Goal: Task Accomplishment & Management: Manage account settings

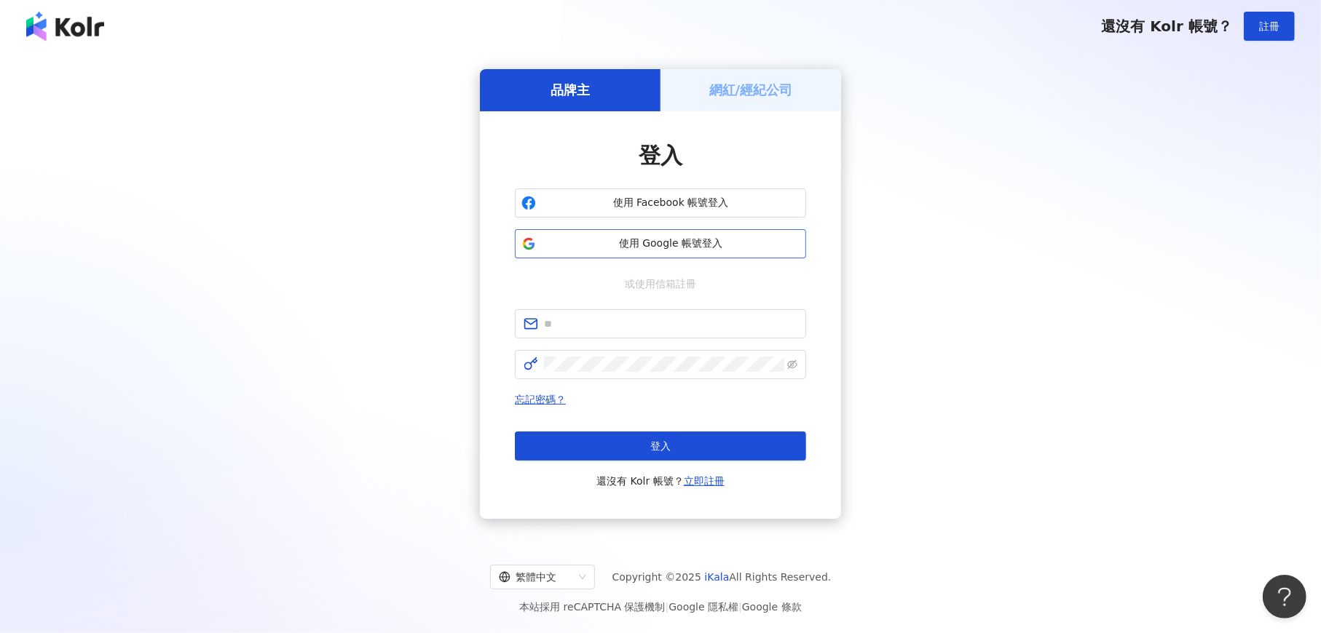
click at [686, 242] on span "使用 Google 帳號登入" at bounding box center [671, 244] width 258 height 15
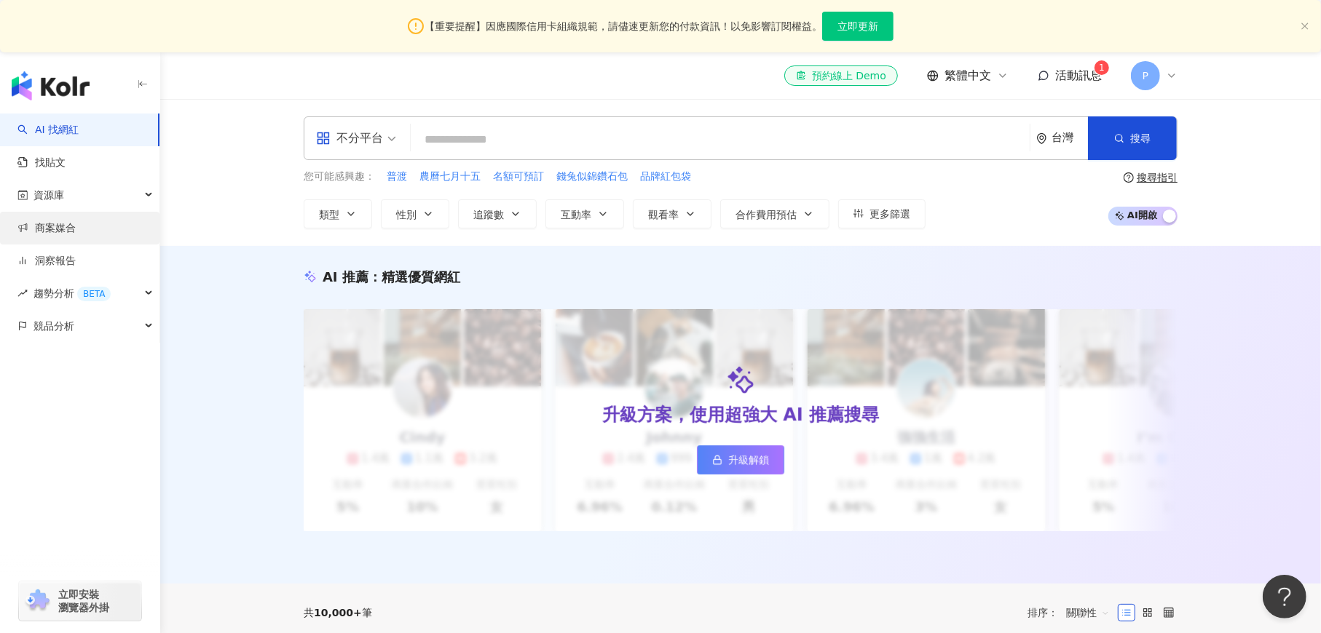
click at [51, 231] on link "商案媒合" at bounding box center [46, 228] width 58 height 15
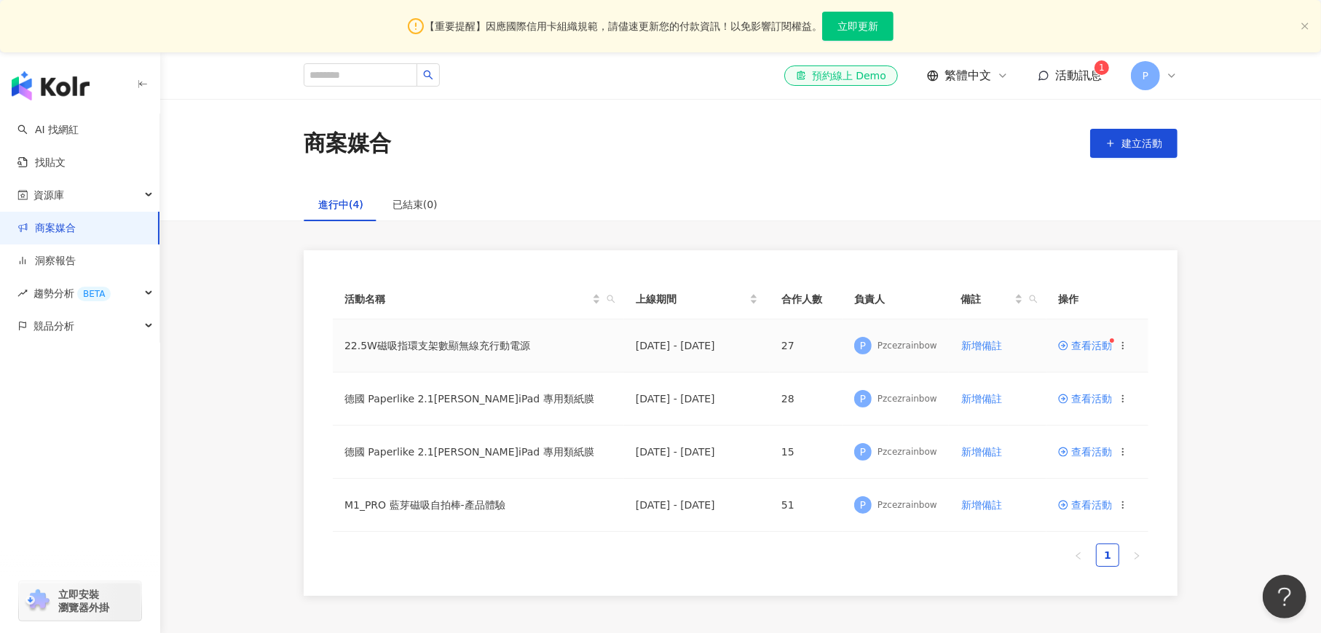
click at [1088, 349] on span "查看活動" at bounding box center [1085, 346] width 54 height 10
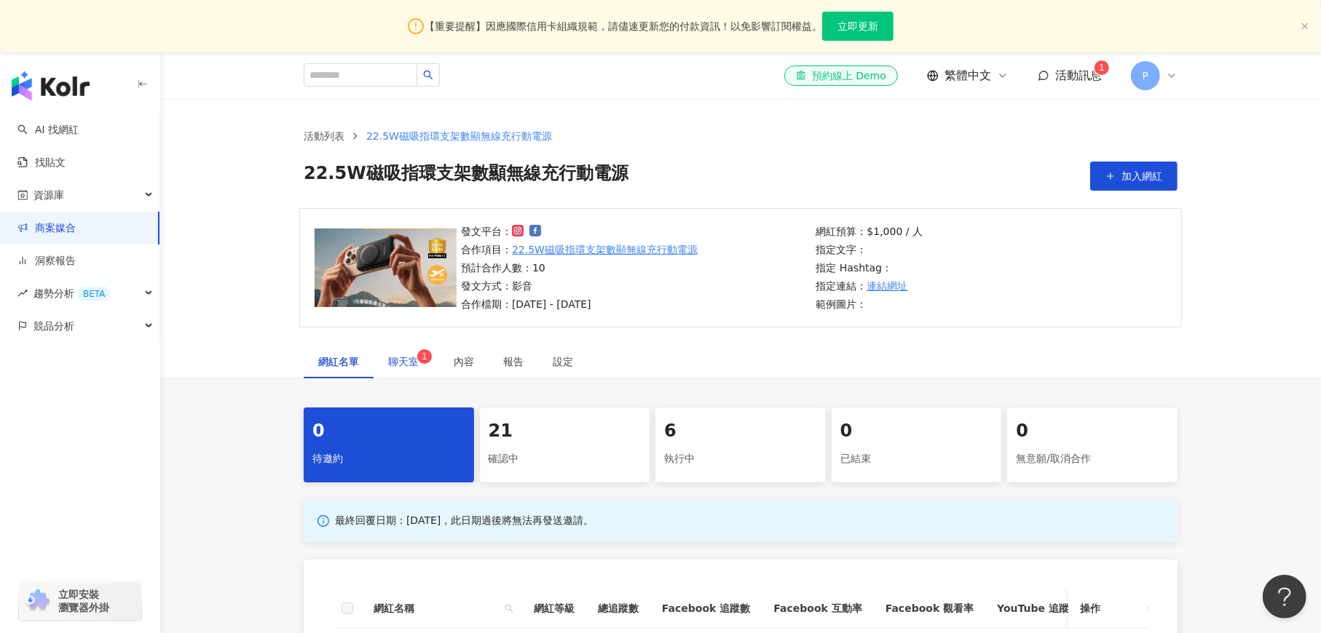
click at [404, 367] on span "聊天室 1" at bounding box center [406, 362] width 36 height 10
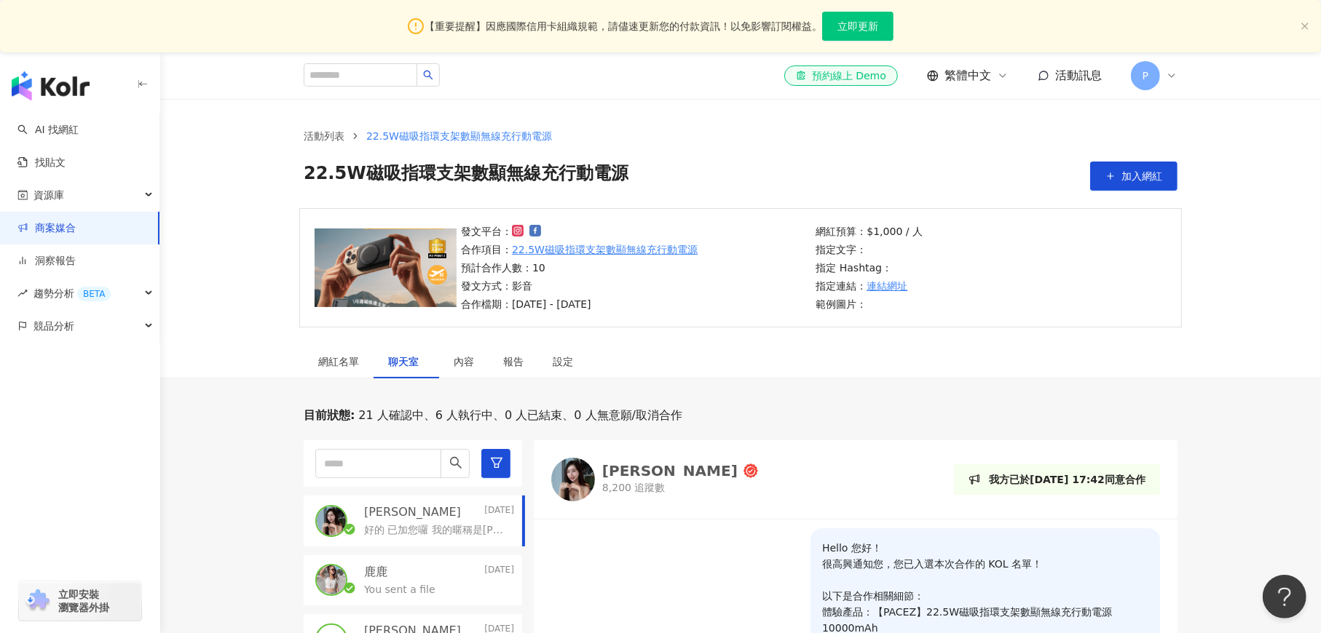
scroll to position [437, 0]
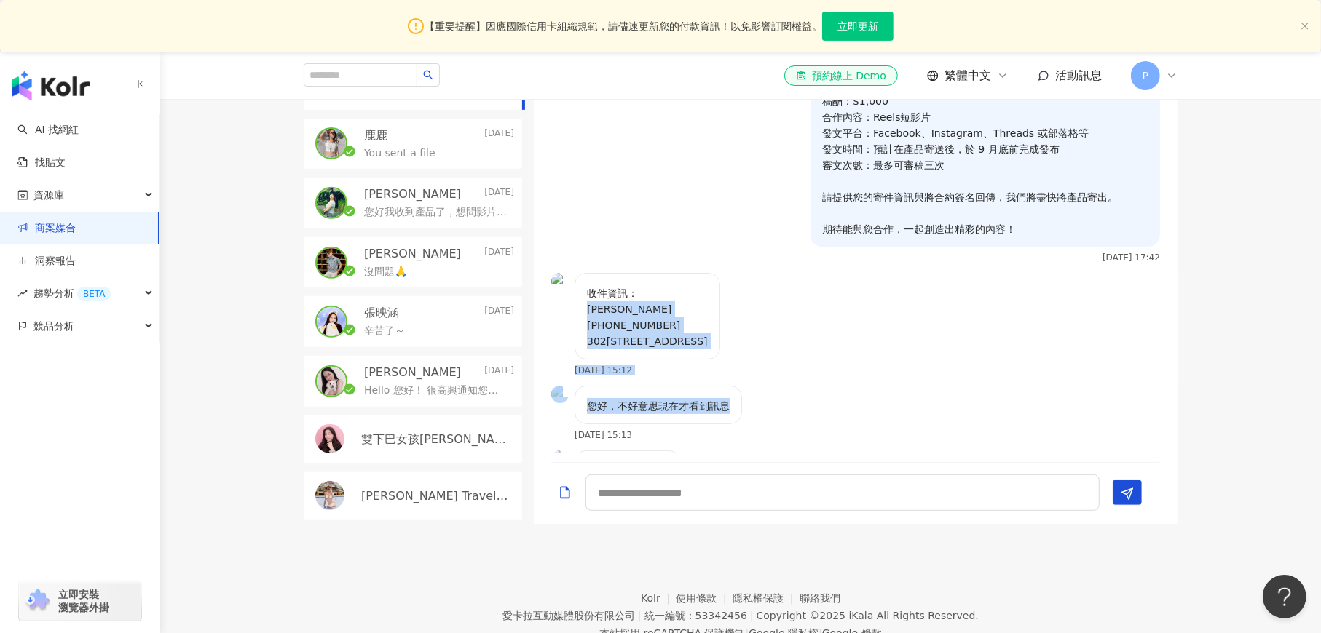
drag, startPoint x: 587, startPoint y: 417, endPoint x: 752, endPoint y: 446, distance: 167.0
click at [752, 446] on div "Hello 您好！ 很高興通知您，您已入選本次合作的 KOL 名單！ 以下是合作相關細節： 體驗產品：【PACEZ】22.5W磁吸指環支架數顯無線充行動電源1…" at bounding box center [856, 273] width 644 height 362
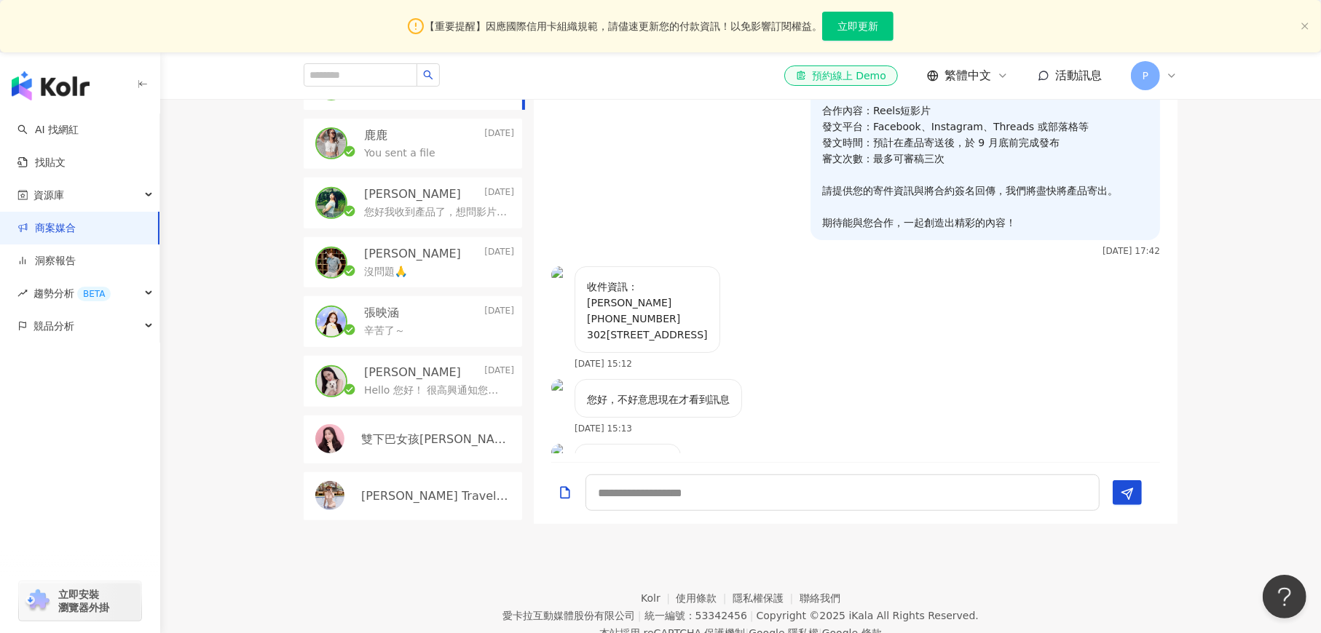
click at [725, 248] on div "Hello 您好！ 很高興通知您，您已入選本次合作的 KOL 名單！ 以下是合作相關細節： 體驗產品：【PACEZ】22.5W磁吸指環支架數顯無線充行動電源1…" at bounding box center [856, 123] width 644 height 288
drag, startPoint x: 589, startPoint y: 303, endPoint x: 751, endPoint y: 336, distance: 165.6
click at [720, 336] on div "收件資訊： [PERSON_NAME] [PHONE_NUMBER] 302[STREET_ADDRESS]" at bounding box center [647, 309] width 146 height 87
copy p "[PERSON_NAME] [PHONE_NUMBER] 302[STREET_ADDRESS]"
click at [890, 351] on div "收件資訊： [PERSON_NAME] [PHONE_NUMBER] 302[STREET_ADDRESS] [DATE] 15:12" at bounding box center [856, 322] width 644 height 113
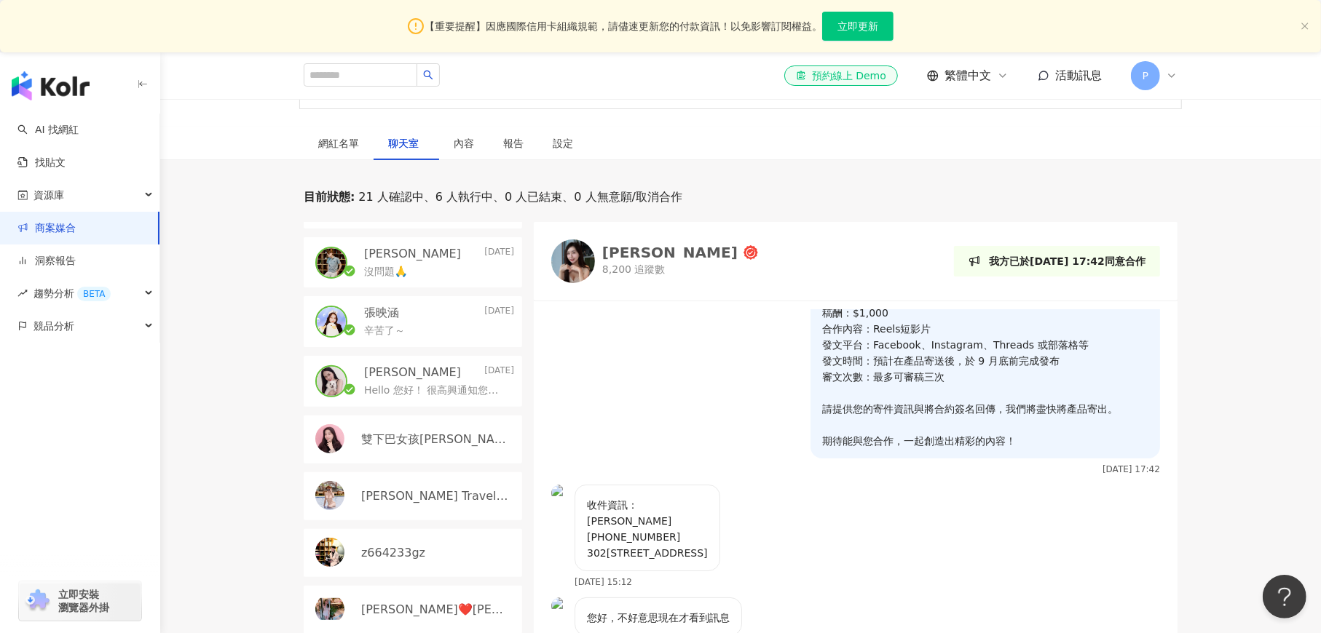
scroll to position [437, 0]
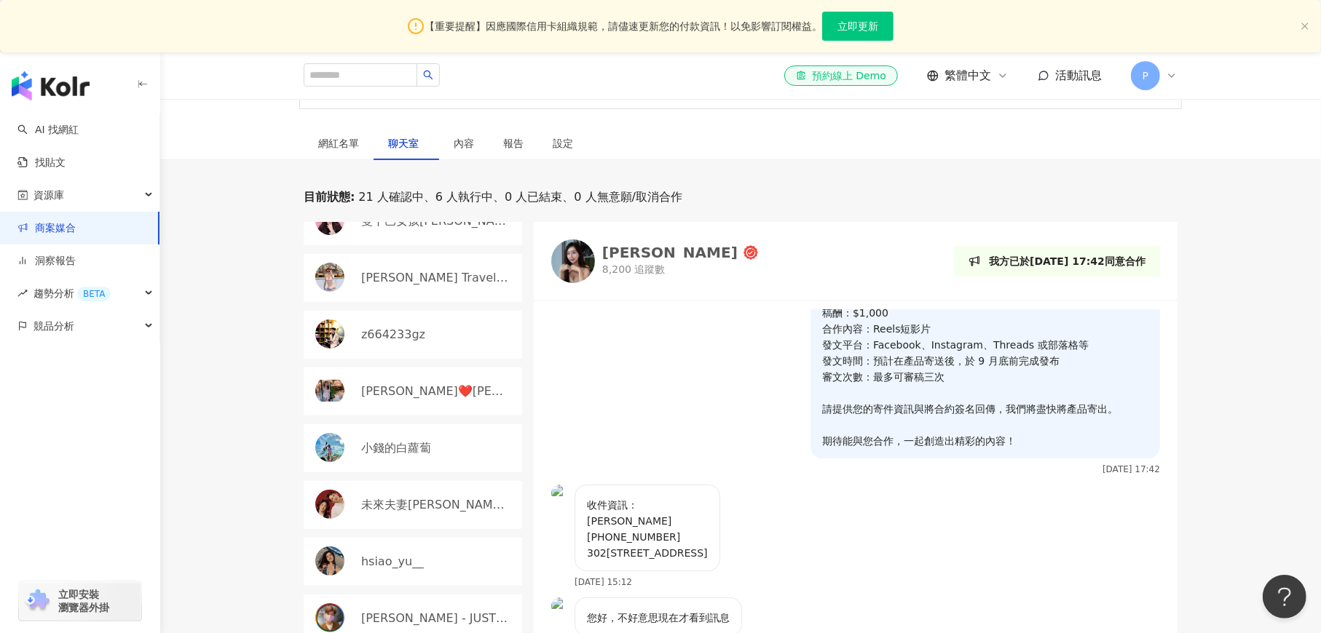
click at [1065, 81] on span "活動訊息" at bounding box center [1078, 75] width 47 height 14
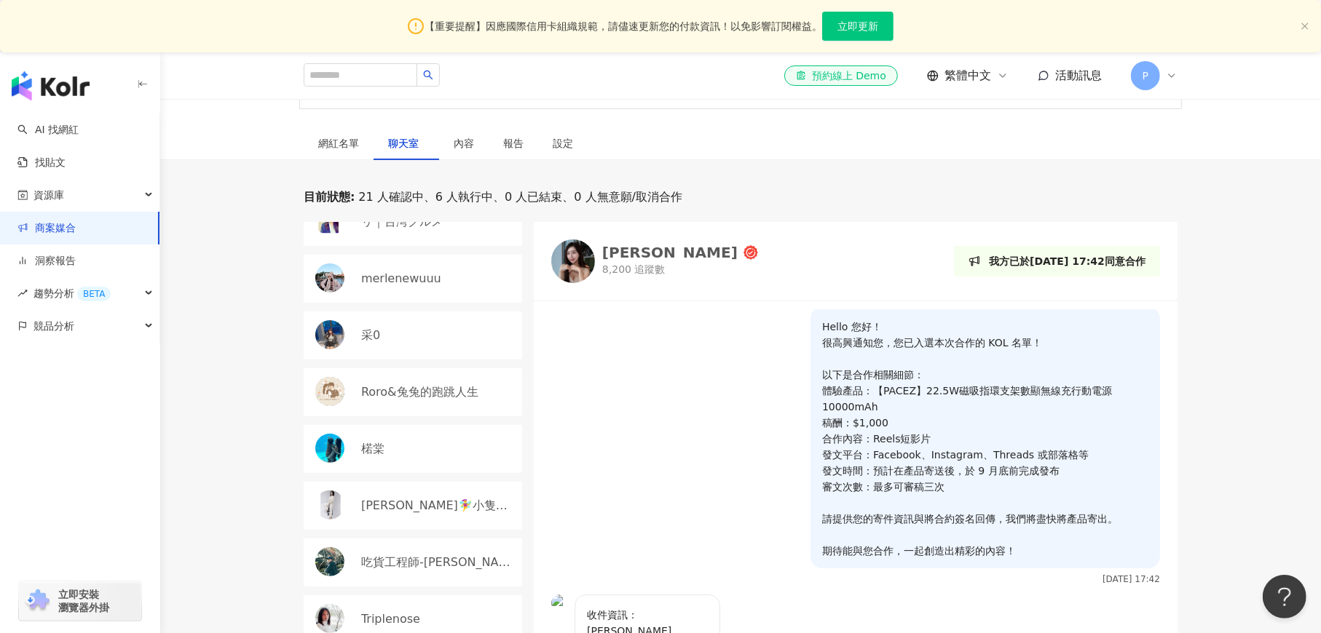
scroll to position [0, 0]
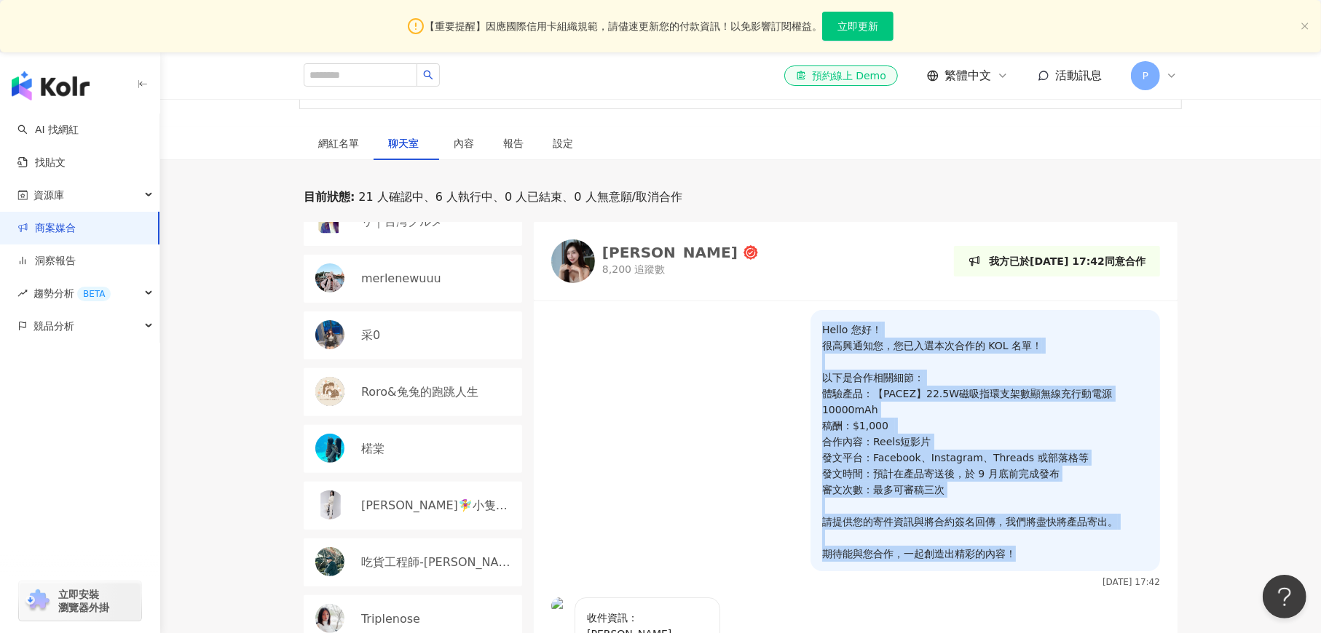
drag, startPoint x: 1009, startPoint y: 553, endPoint x: 814, endPoint y: 322, distance: 301.6
click at [822, 322] on p "Hello 您好！ 很高興通知您，您已入選本次合作的 KOL 名單！ 以下是合作相關細節： 體驗產品：【PACEZ】22.5W磁吸指環支架數顯無線充行動電源1…" at bounding box center [985, 442] width 326 height 240
copy p "Hello 您好！ 很高興通知您，您已入選本次合作的 KOL 名單！ 以下是合作相關細節： 體驗產品：【PACEZ】22.5W磁吸指環支架數顯無線充行動電源1…"
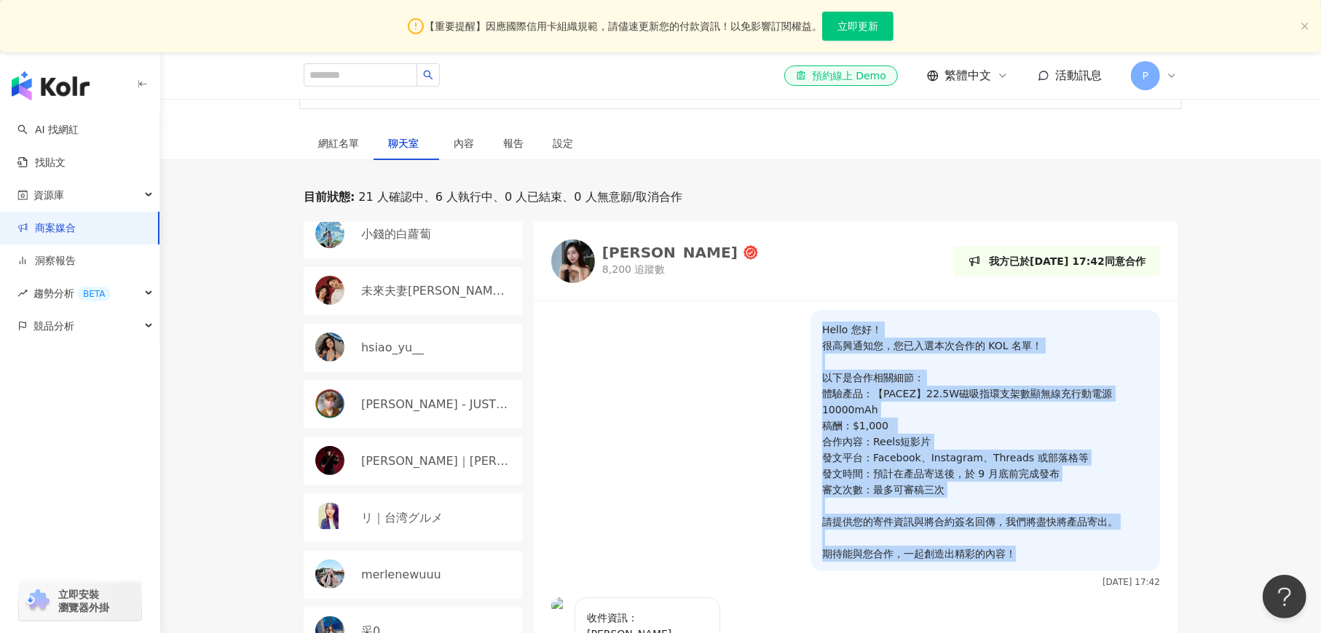
scroll to position [638, 0]
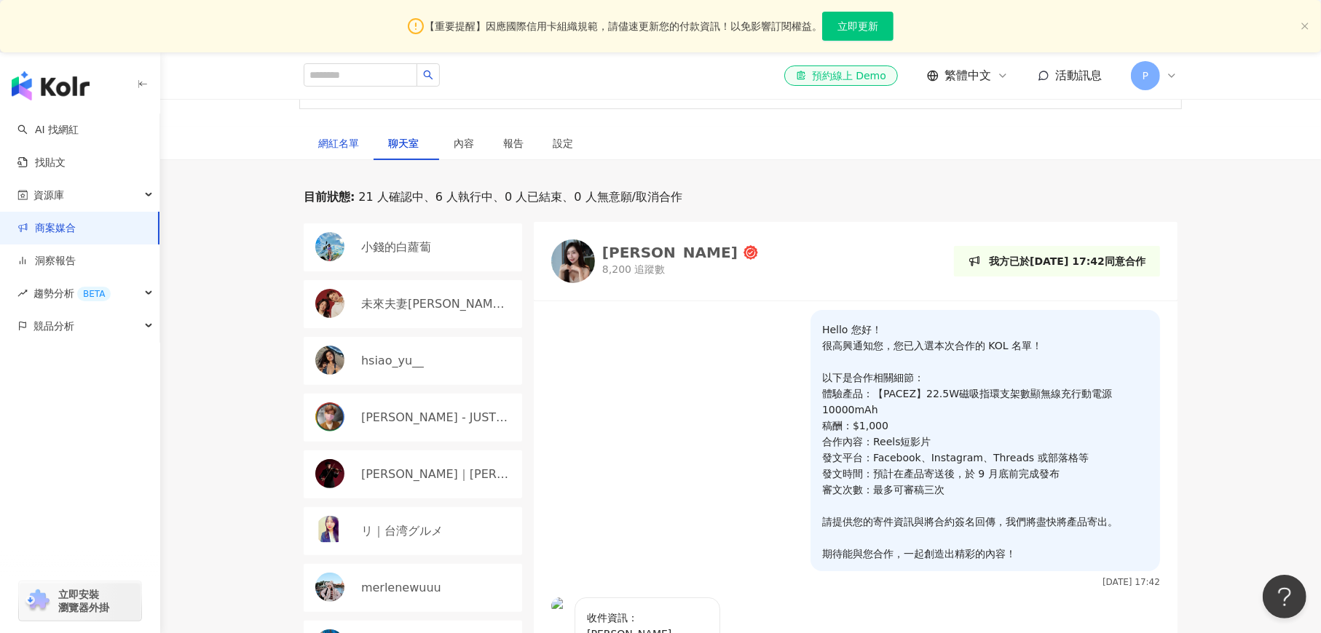
click at [336, 145] on div "網紅名單" at bounding box center [338, 143] width 41 height 16
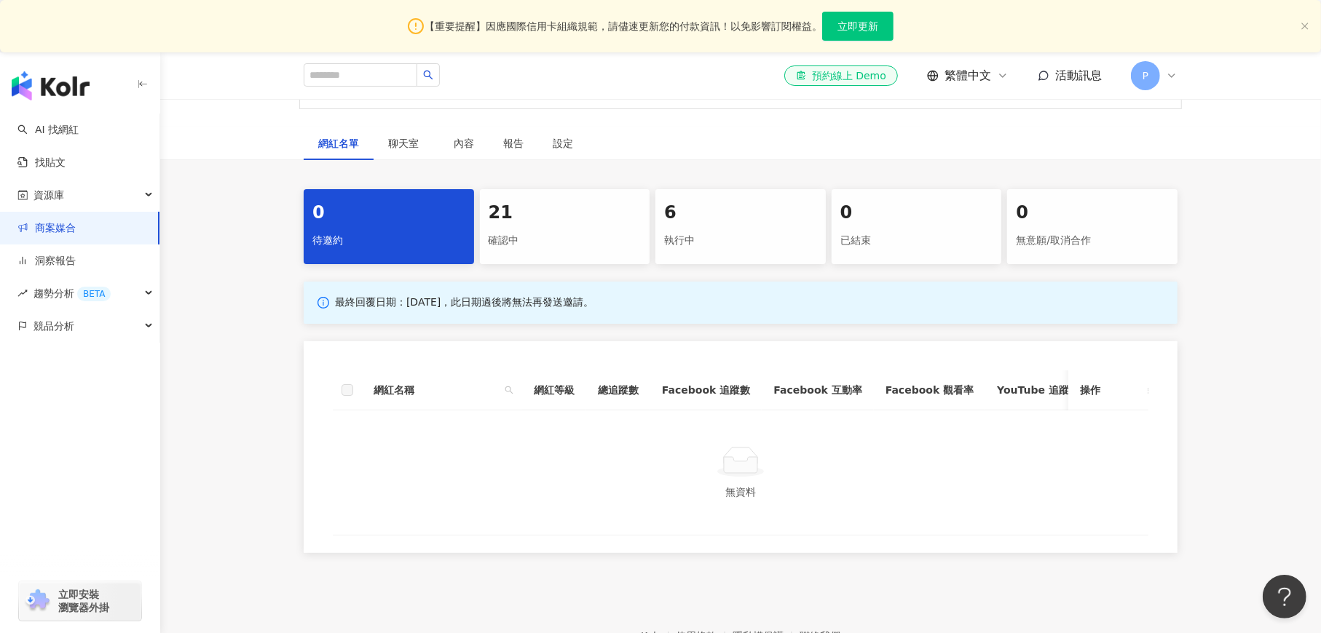
click at [559, 222] on div "21" at bounding box center [564, 213] width 153 height 25
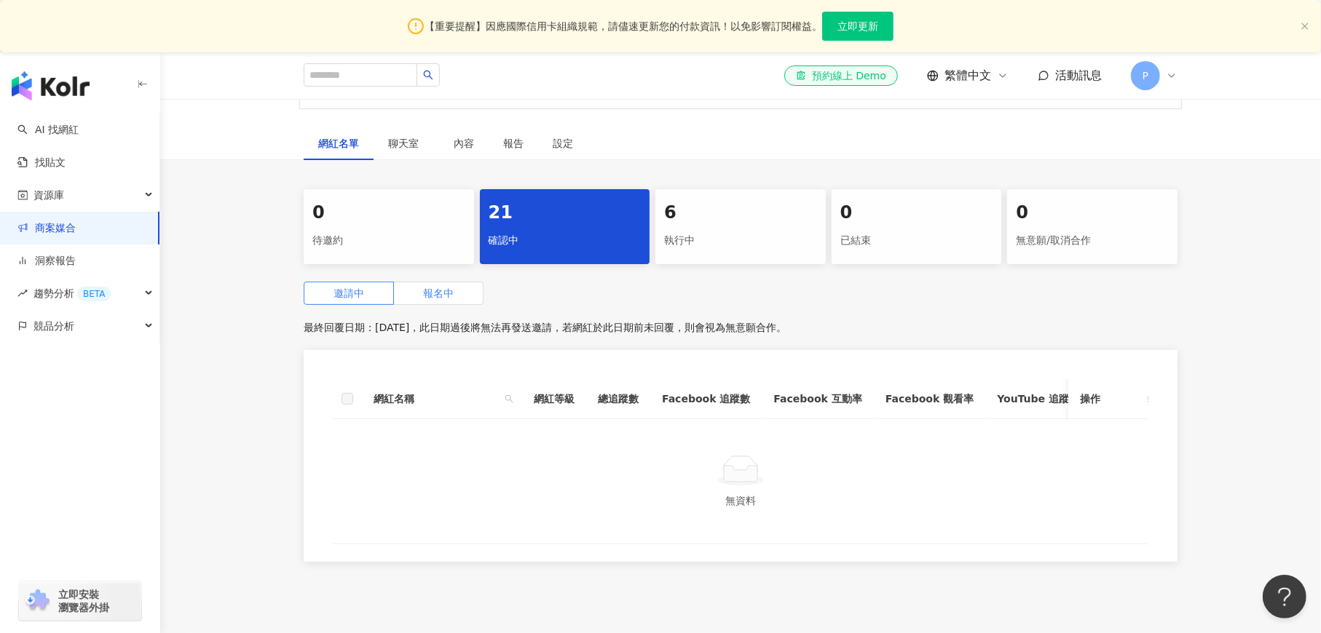
click at [428, 288] on span "報名中" at bounding box center [438, 294] width 31 height 12
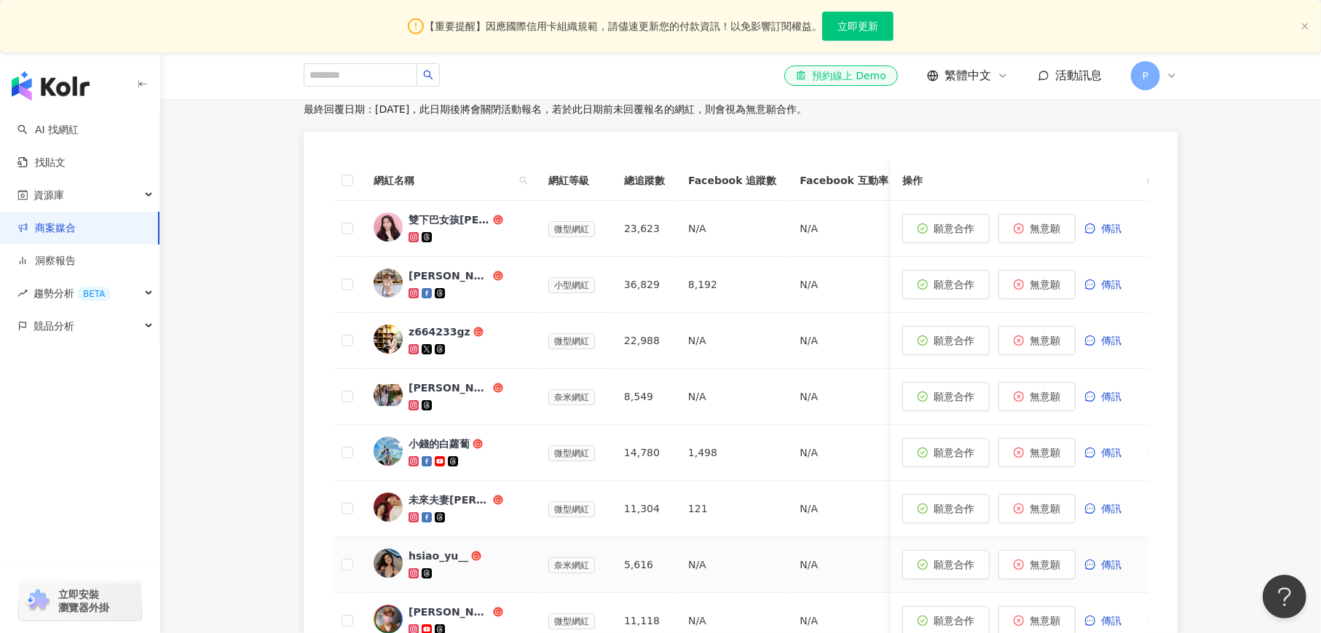
scroll to position [655, 0]
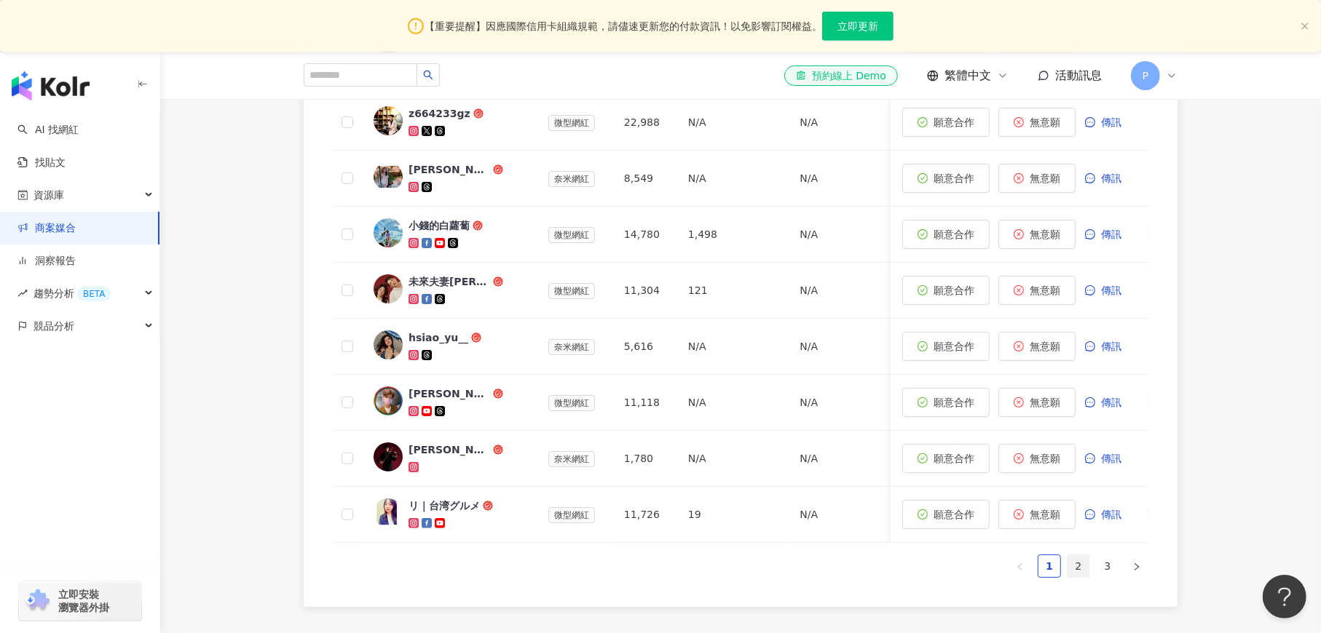
click at [1075, 577] on link "2" at bounding box center [1078, 566] width 22 height 22
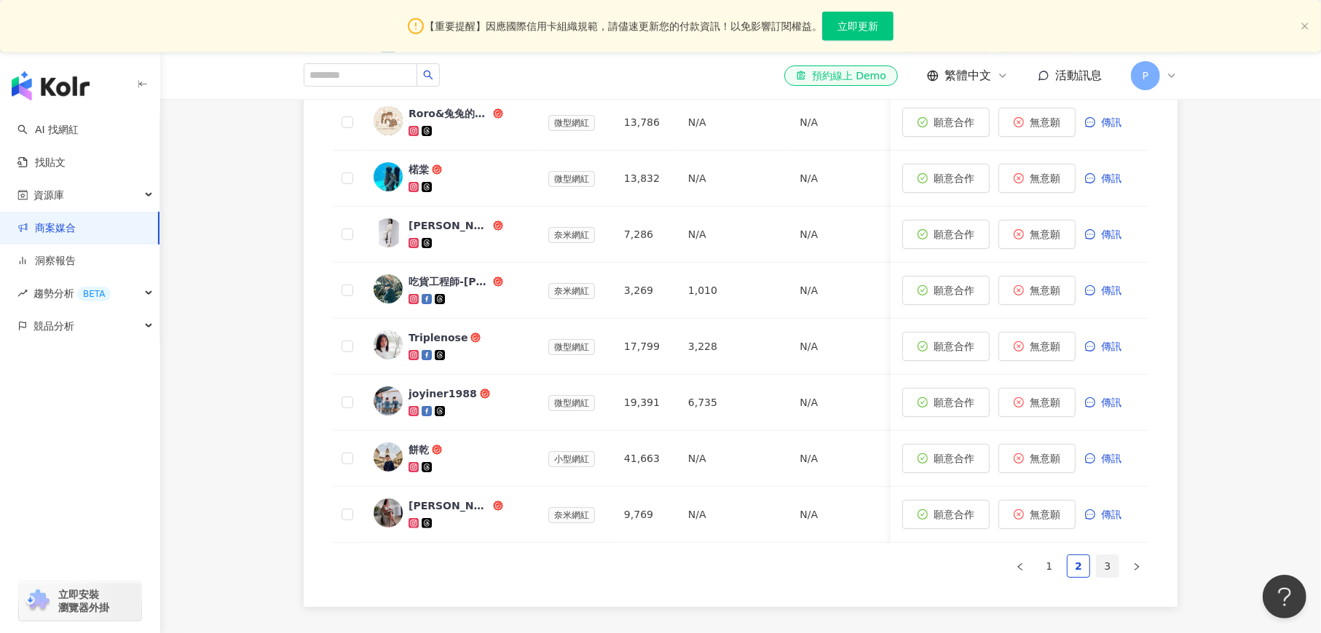
click at [1109, 577] on link "3" at bounding box center [1107, 566] width 22 height 22
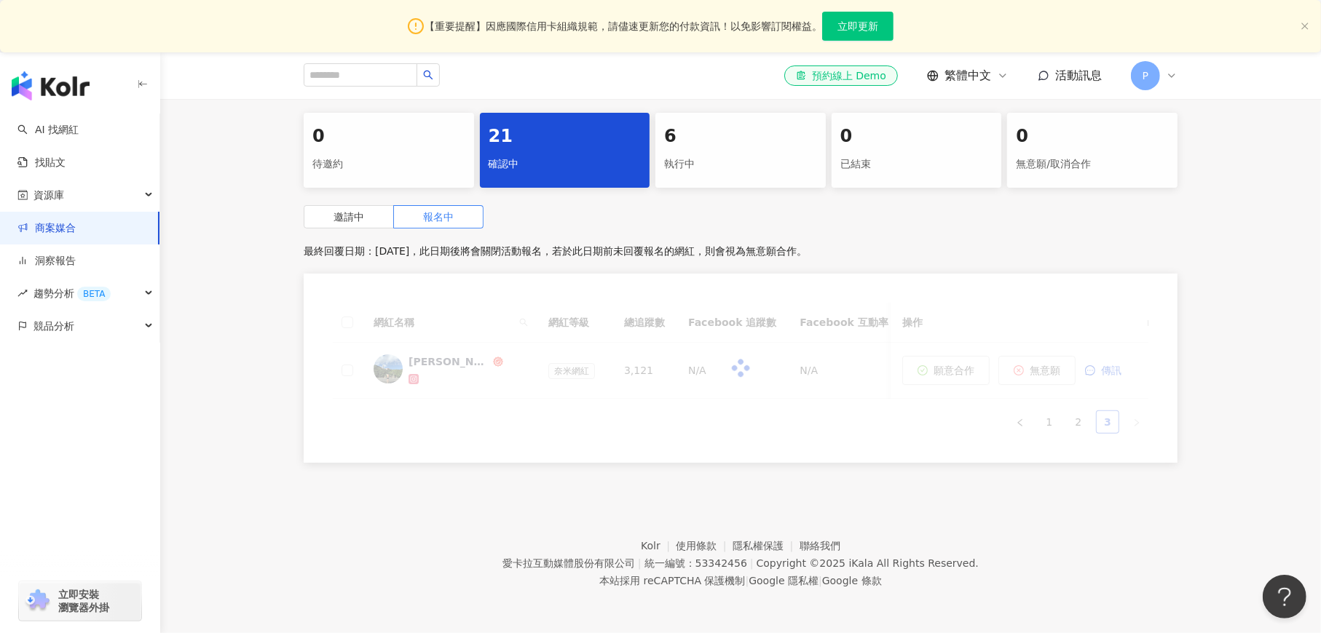
scroll to position [305, 0]
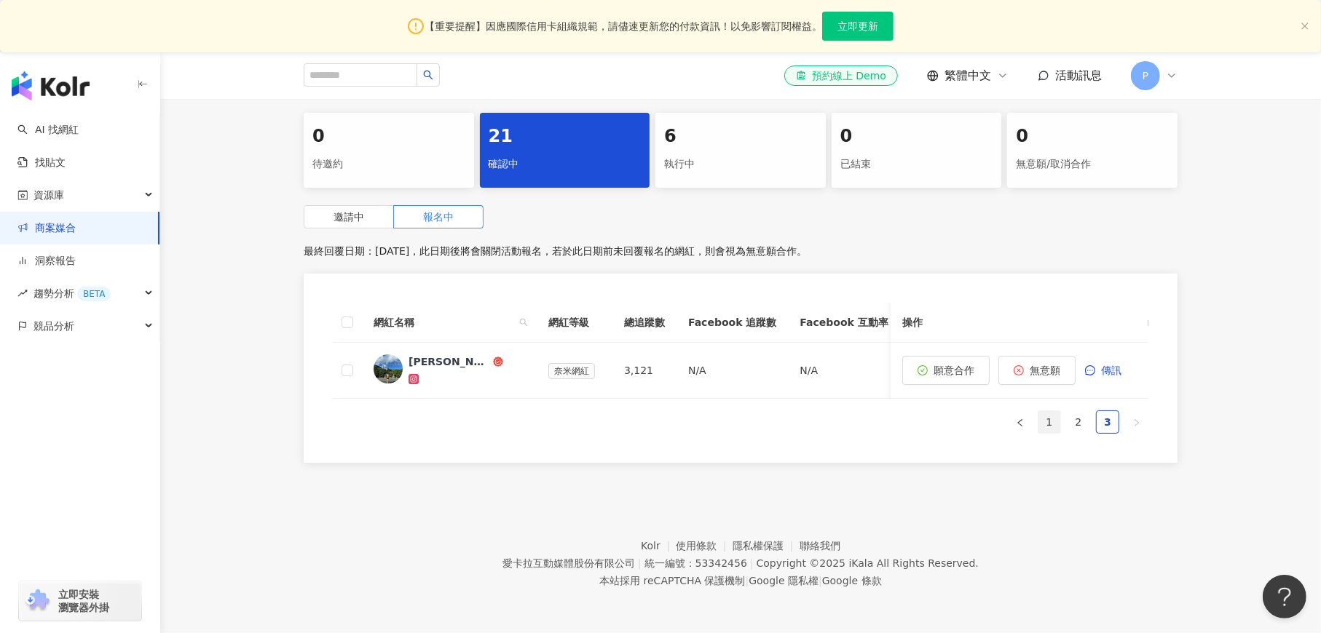
click at [1043, 430] on link "1" at bounding box center [1049, 422] width 22 height 22
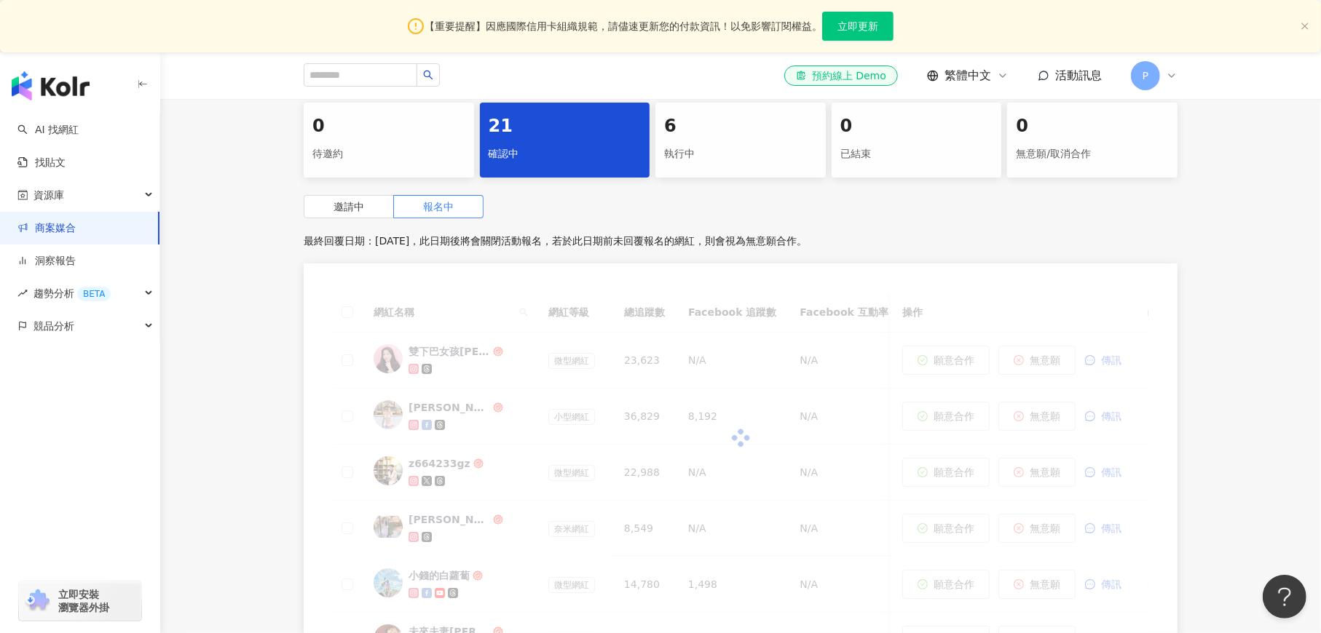
click at [745, 127] on div "6" at bounding box center [740, 126] width 153 height 25
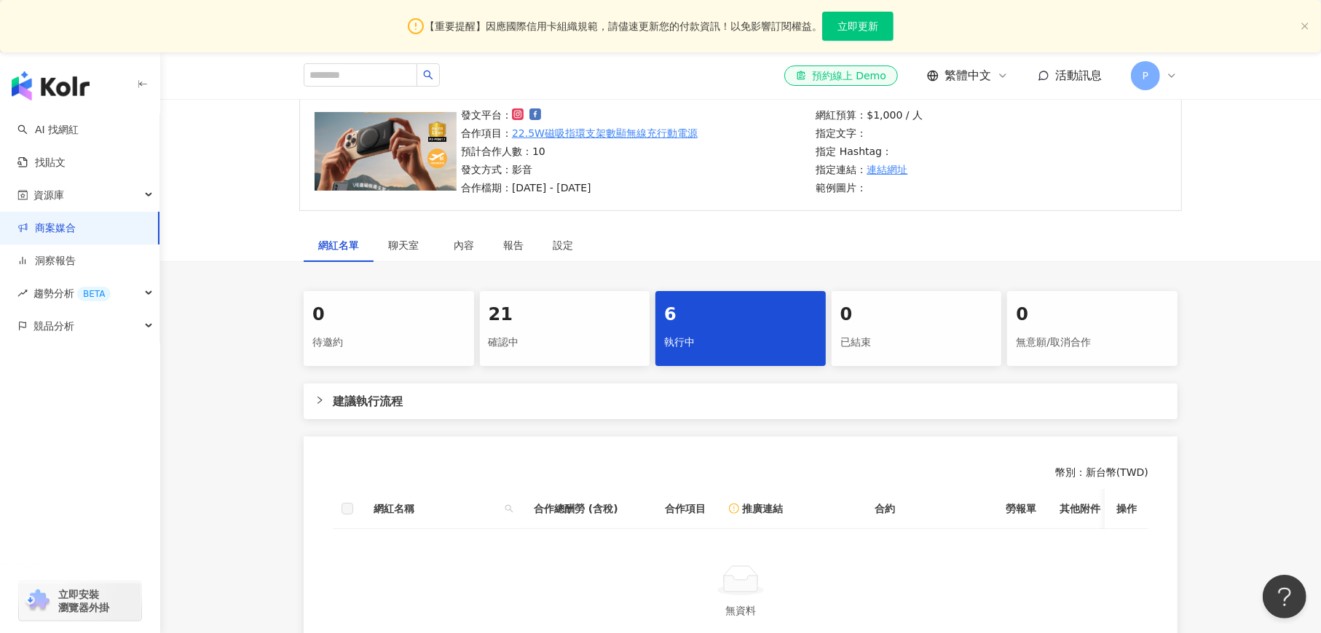
scroll to position [335, 0]
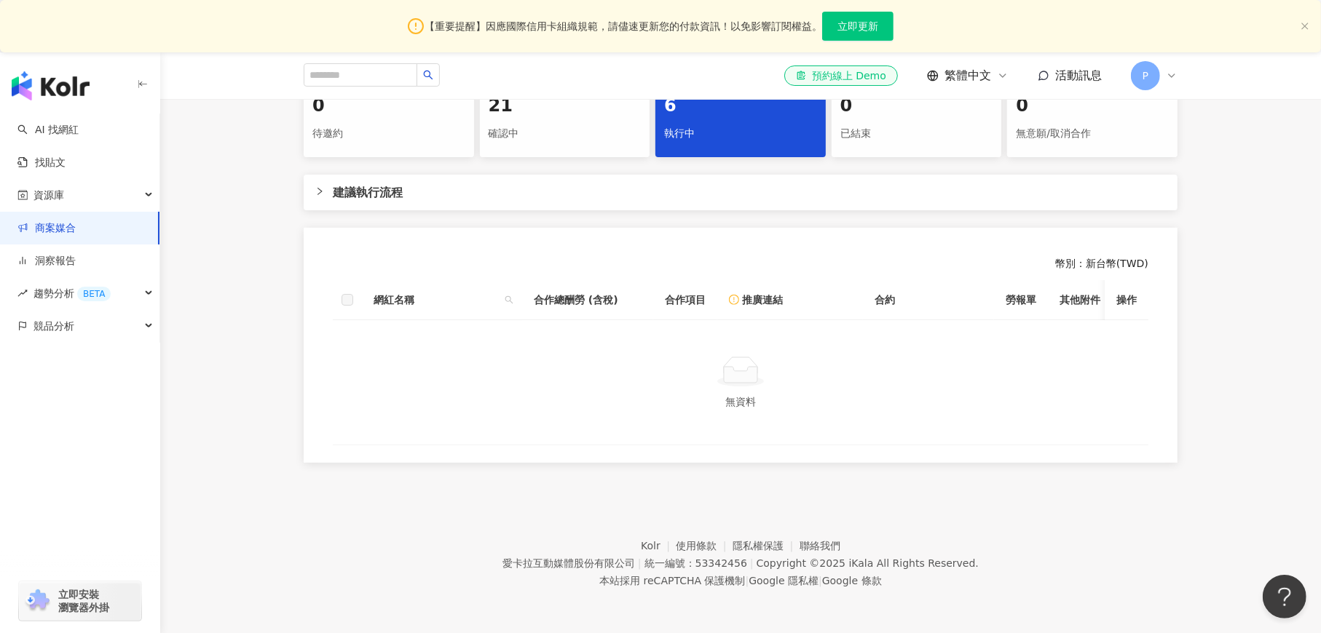
click at [339, 183] on span "建議執行流程" at bounding box center [749, 192] width 833 height 18
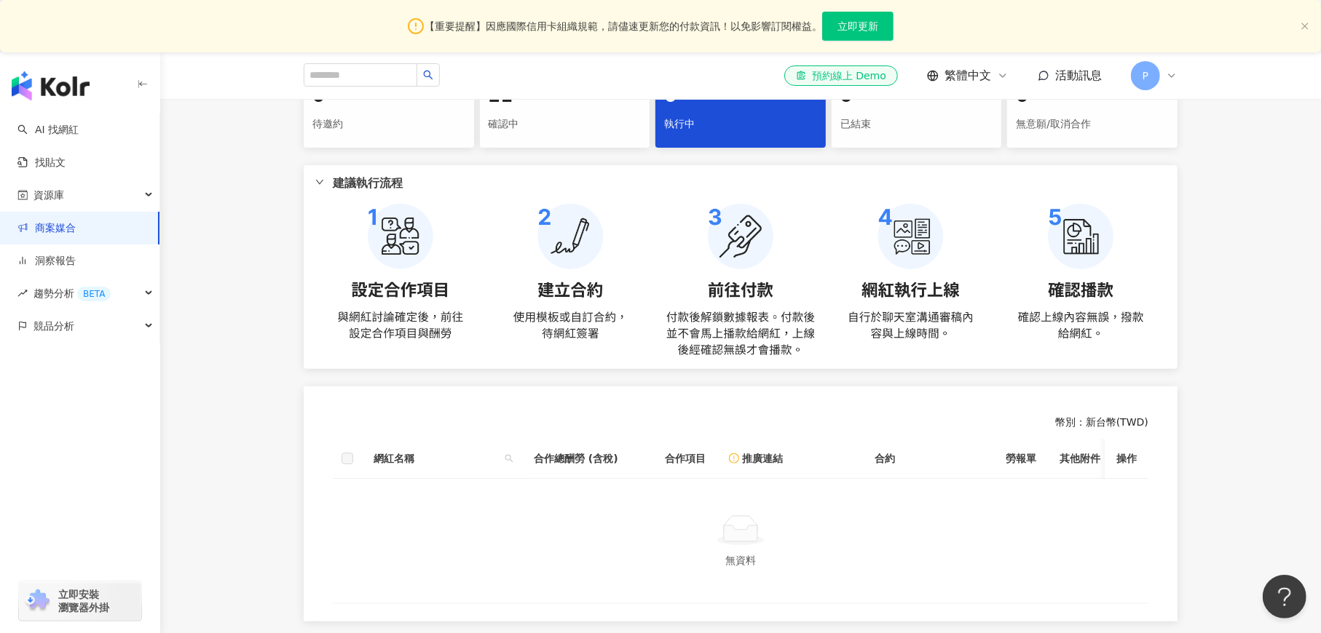
click at [339, 183] on span "建議執行流程" at bounding box center [749, 183] width 833 height 18
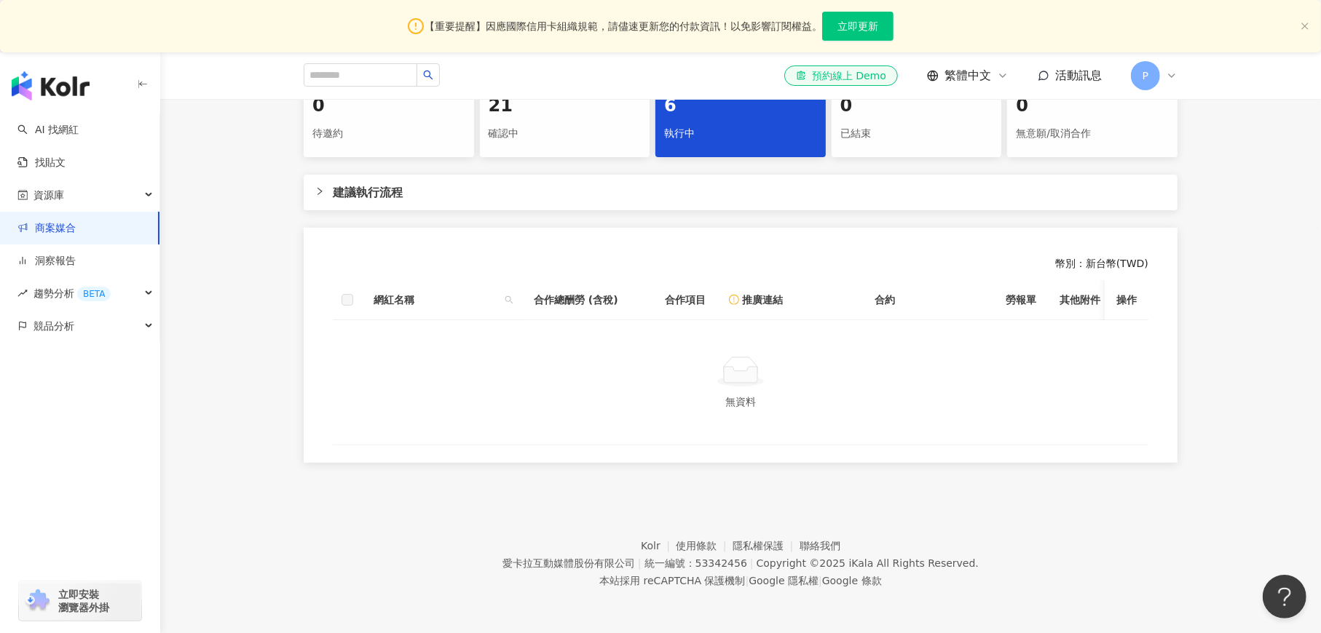
scroll to position [116, 0]
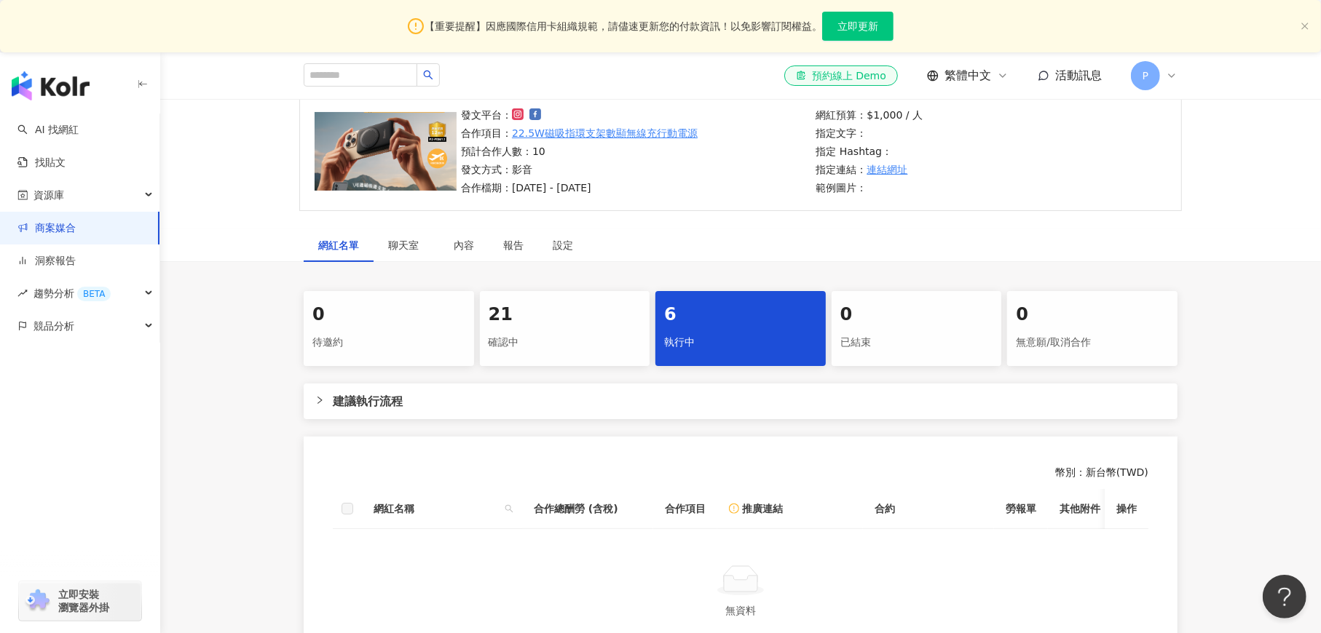
click at [567, 325] on div "21" at bounding box center [564, 315] width 153 height 25
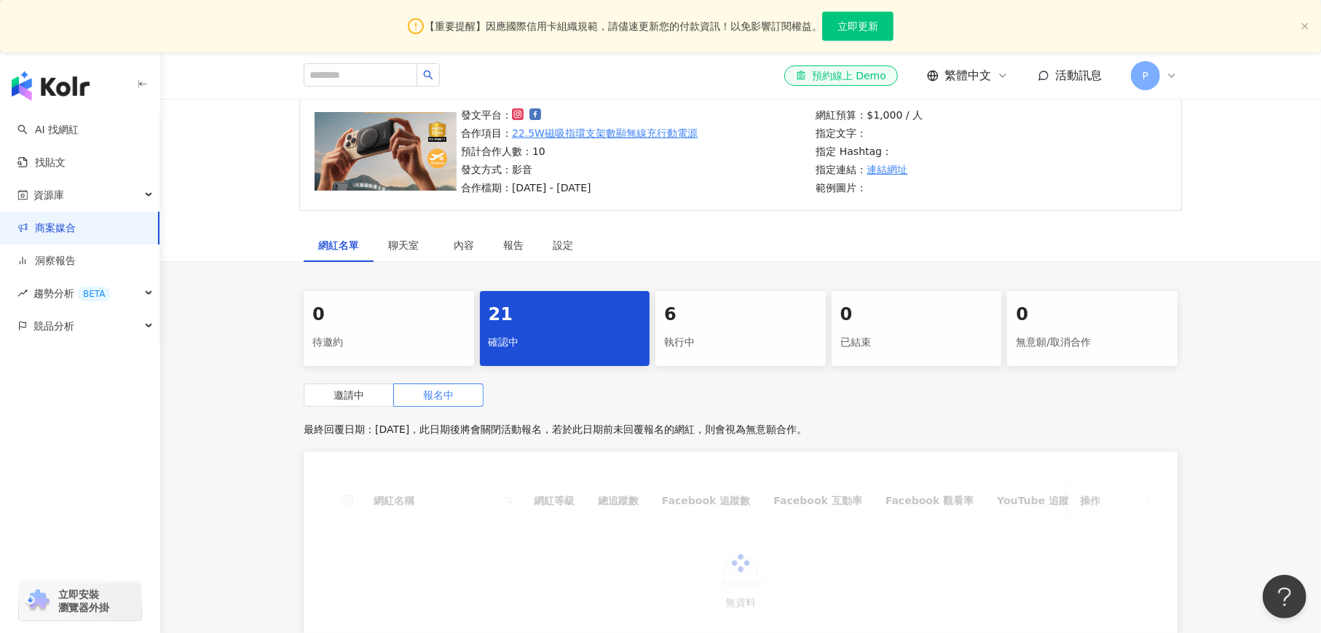
scroll to position [328, 0]
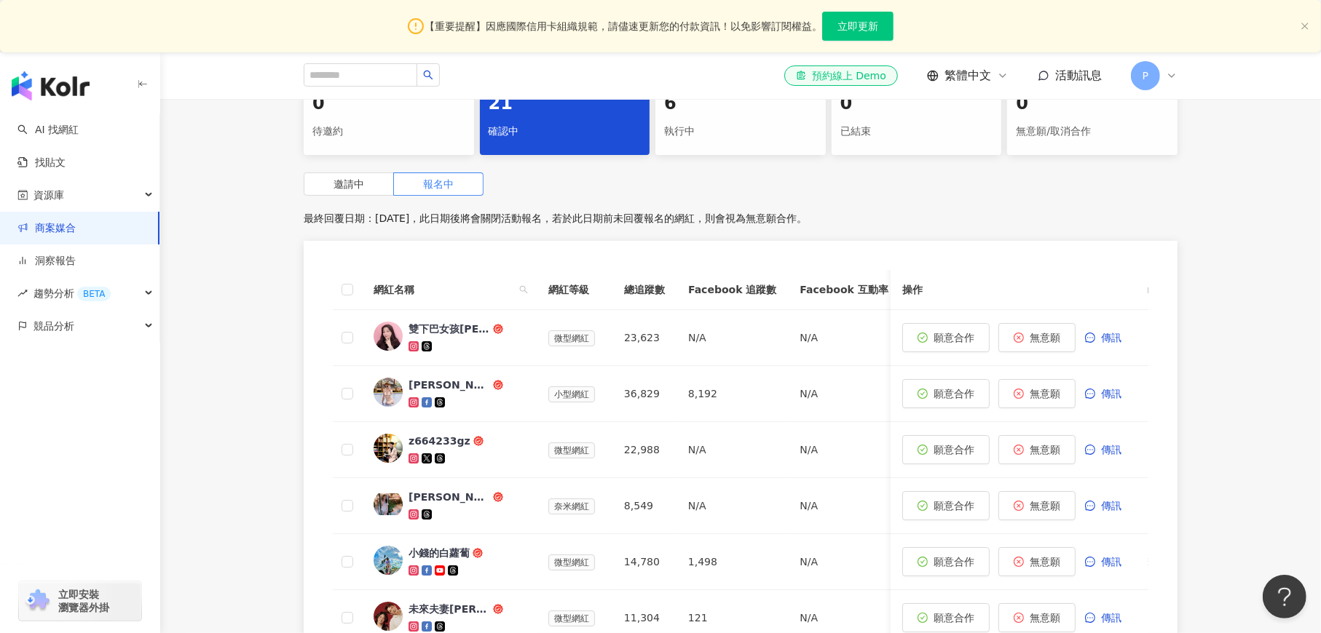
click at [706, 138] on div "執行中" at bounding box center [740, 131] width 153 height 25
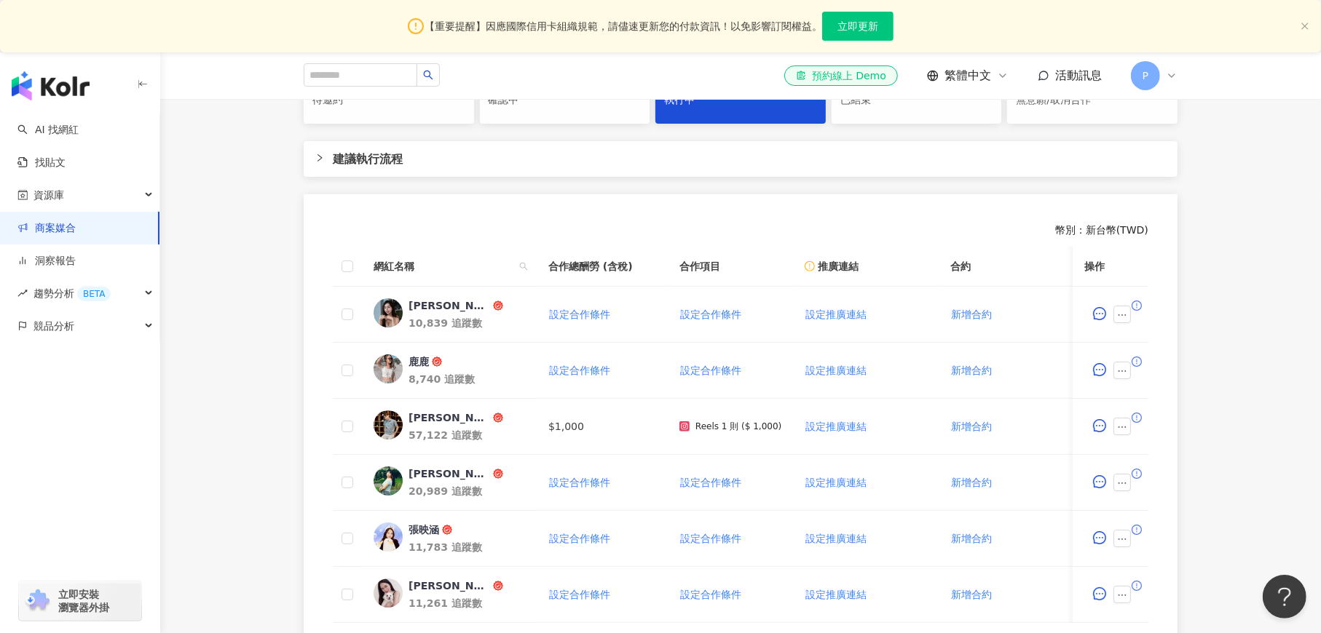
scroll to position [391, 0]
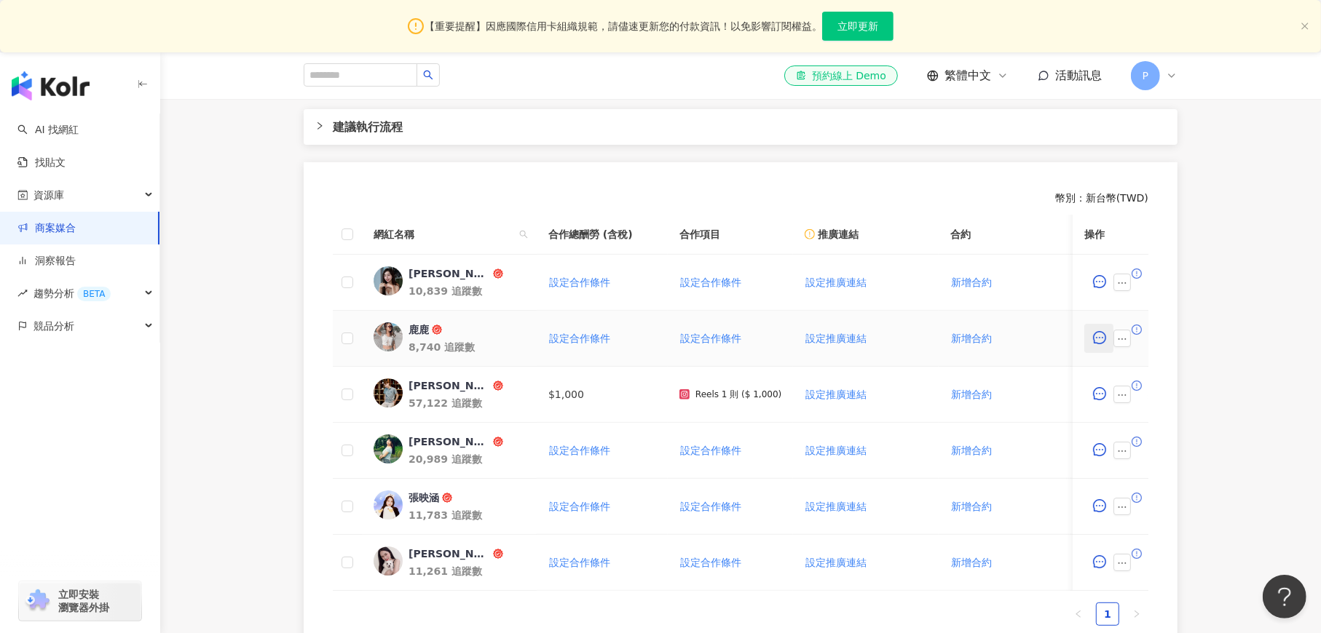
click at [1098, 338] on icon "message" at bounding box center [1099, 337] width 13 height 13
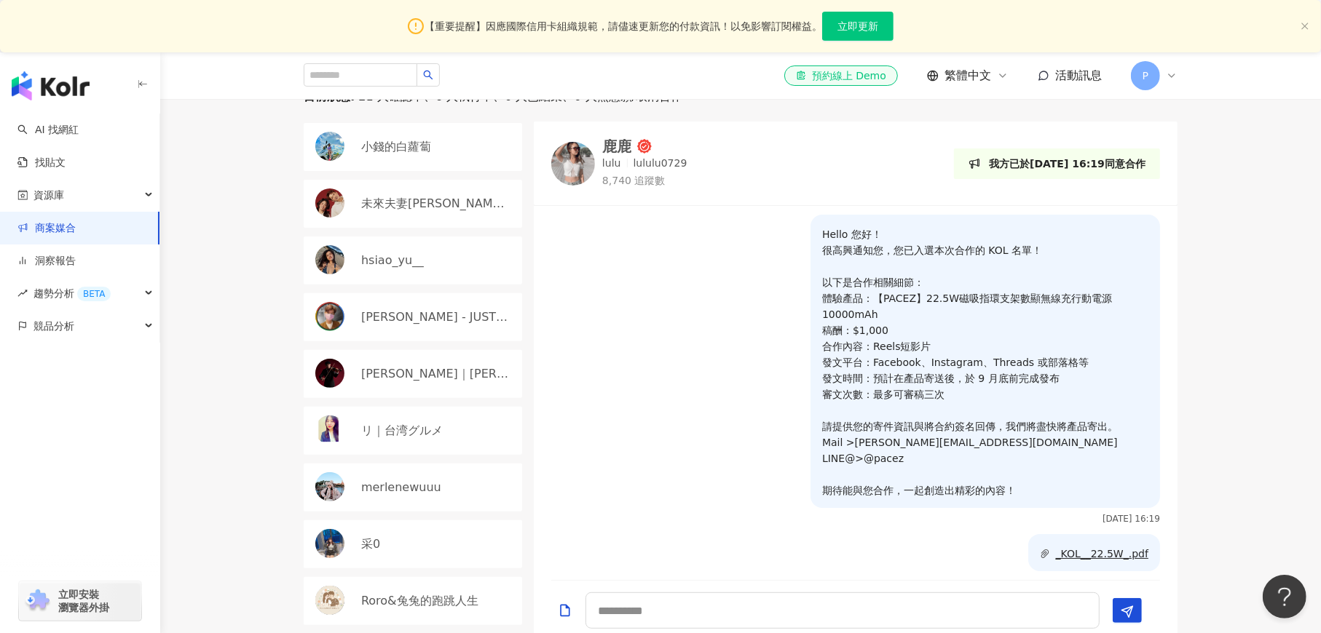
scroll to position [88, 0]
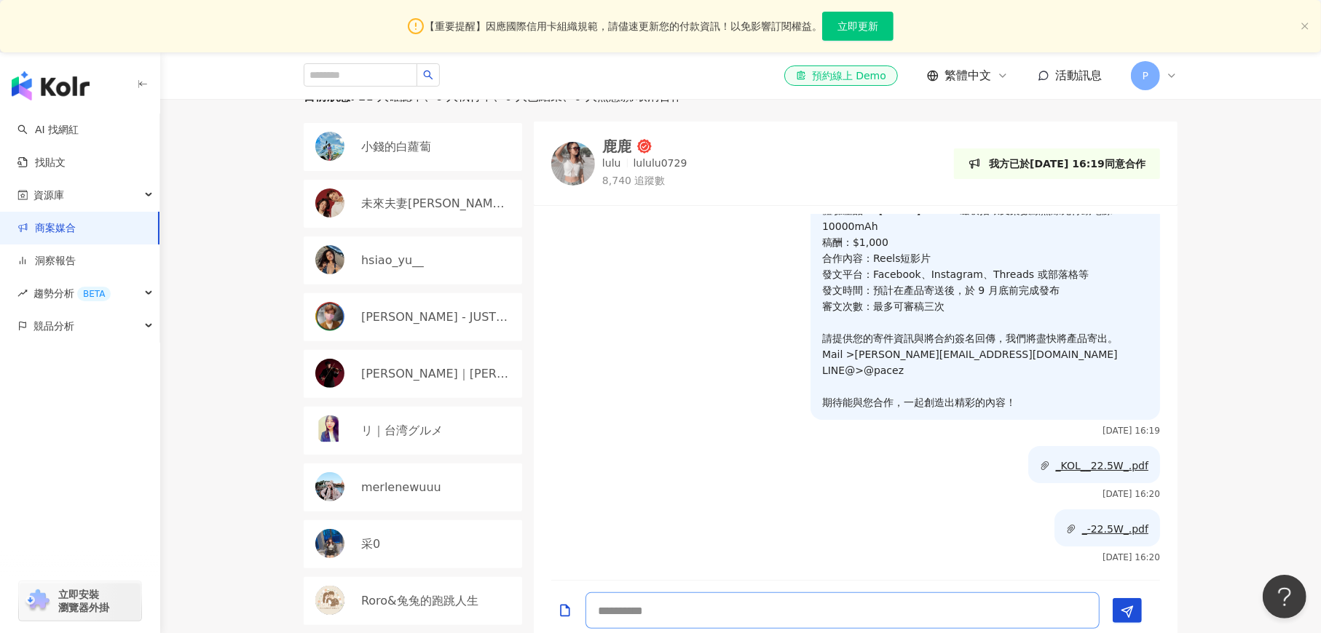
click at [635, 605] on textarea at bounding box center [842, 611] width 514 height 36
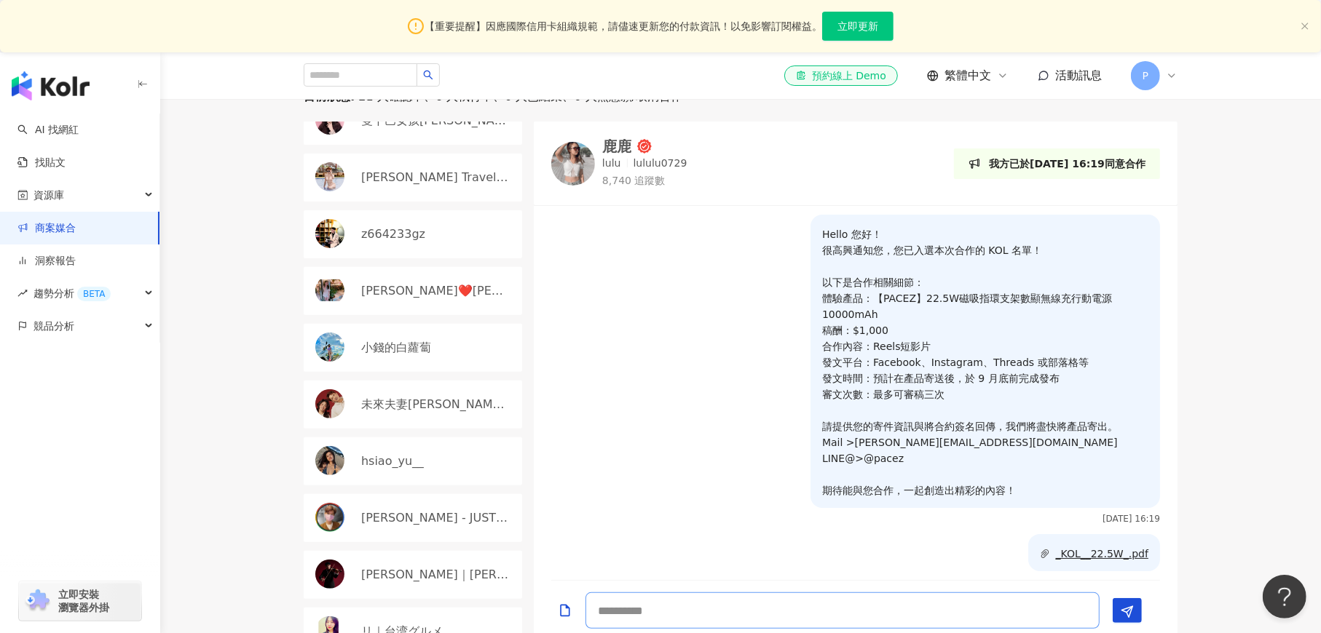
scroll to position [0, 0]
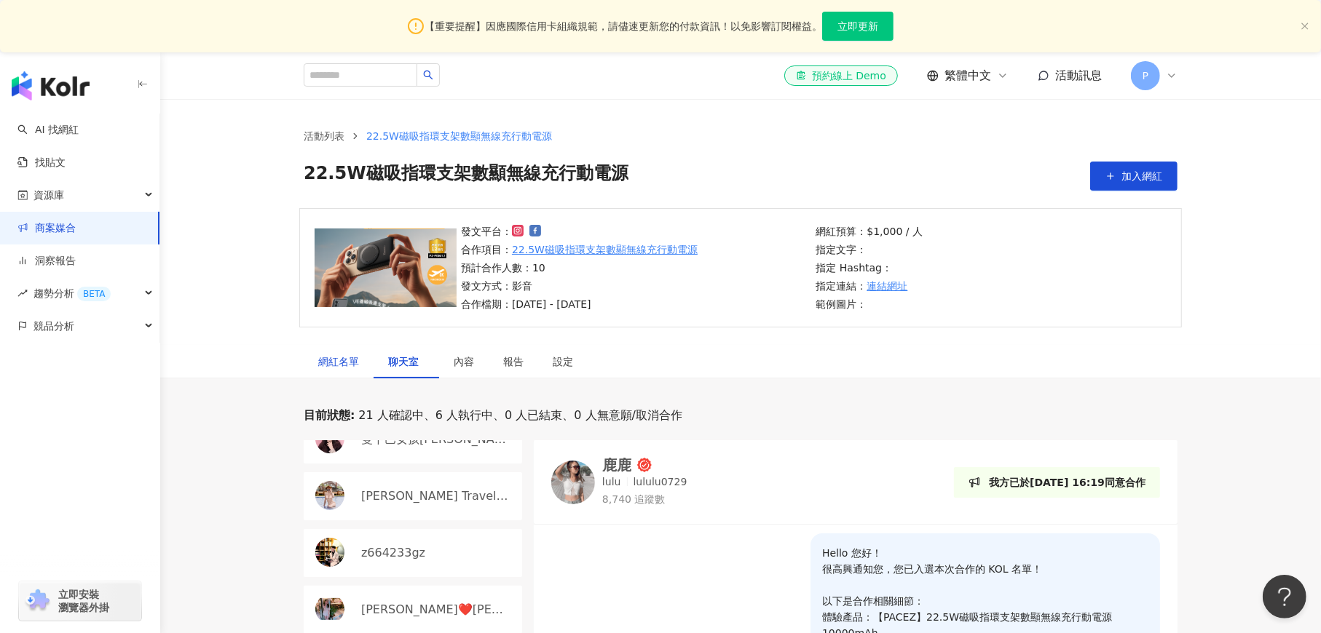
click at [335, 363] on div "網紅名單" at bounding box center [338, 362] width 41 height 16
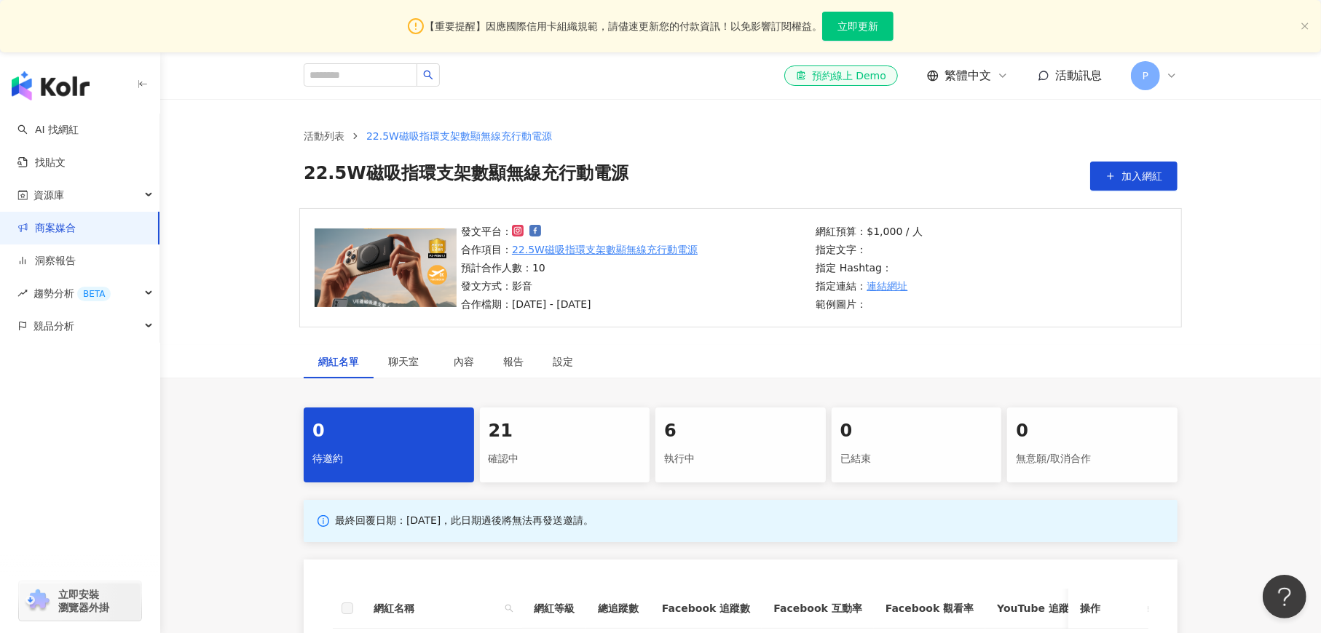
click at [538, 423] on div "21" at bounding box center [564, 431] width 153 height 25
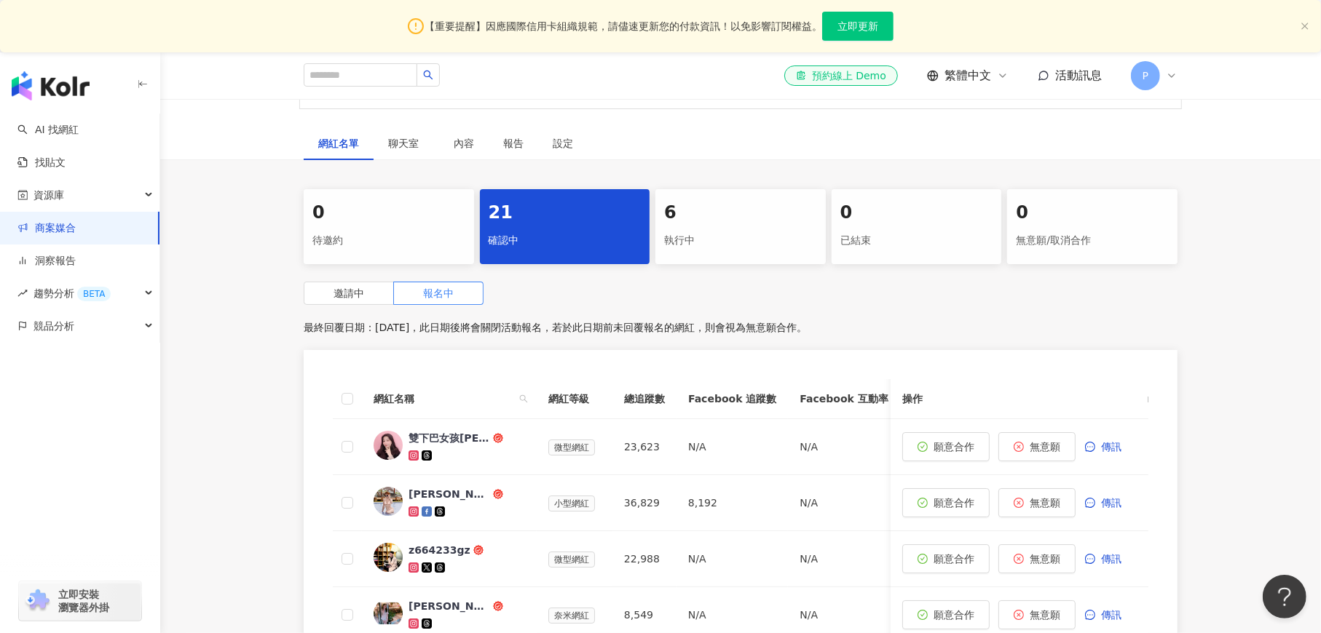
scroll to position [437, 0]
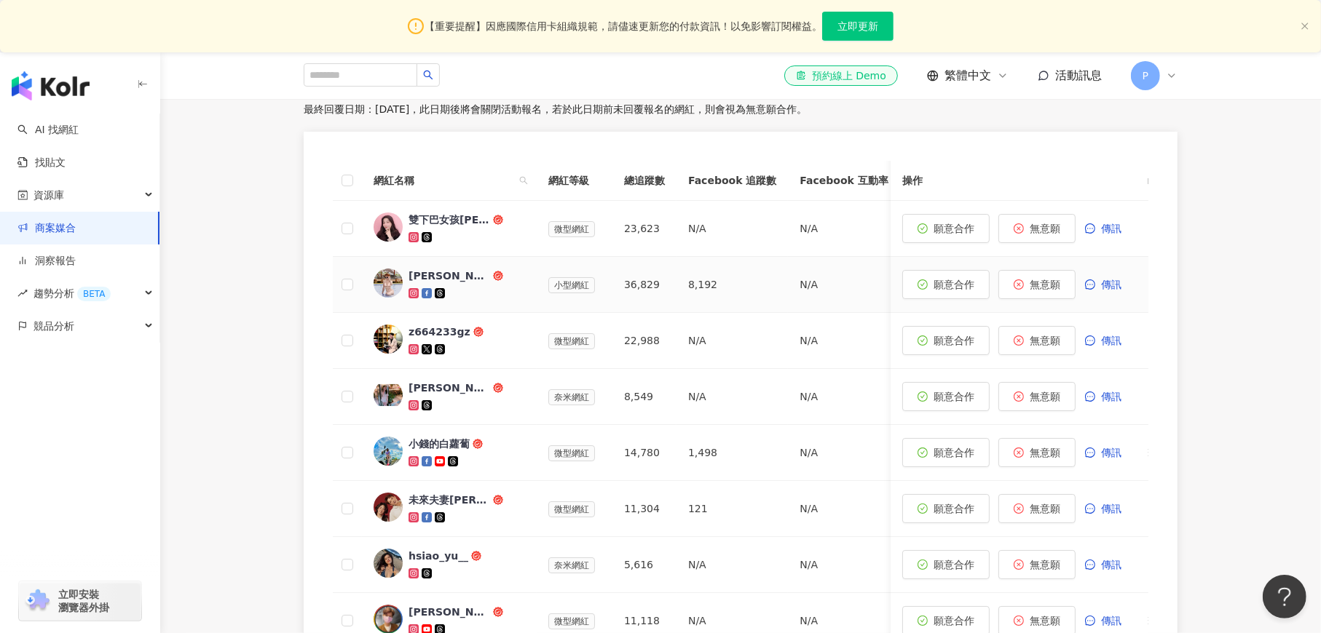
click at [390, 288] on img at bounding box center [387, 283] width 29 height 29
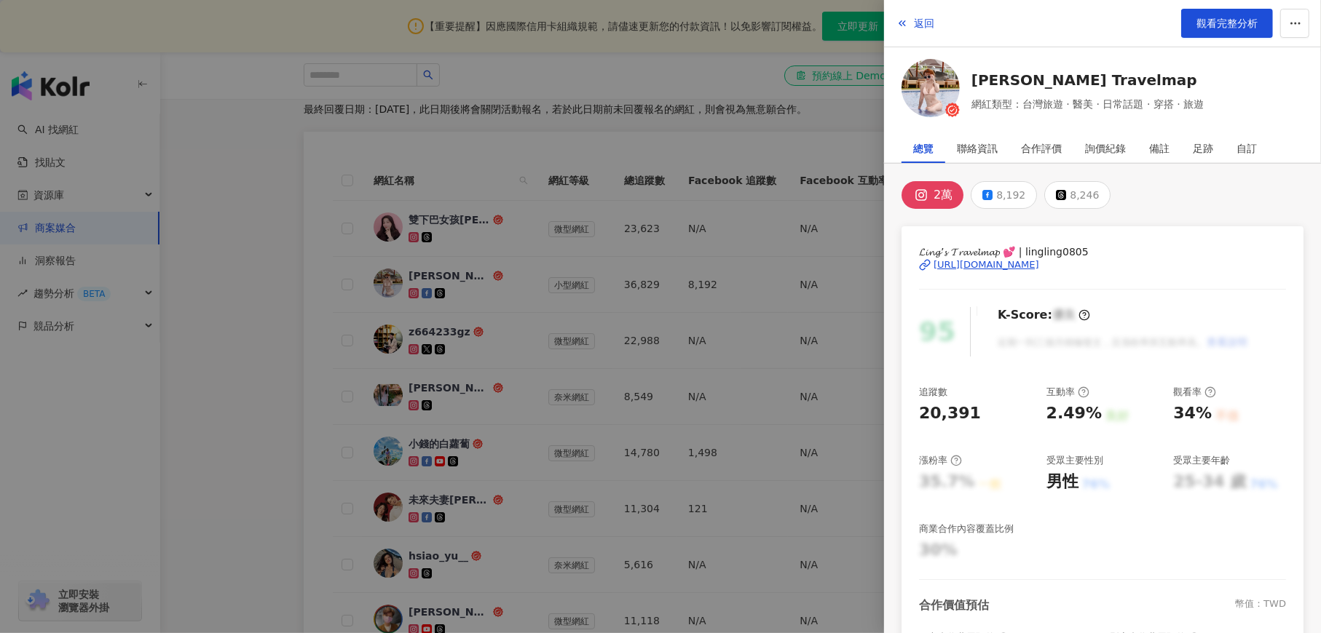
click at [978, 265] on div "[URL][DOMAIN_NAME]" at bounding box center [986, 264] width 106 height 13
click at [1098, 148] on div "詢價紀錄" at bounding box center [1105, 148] width 41 height 29
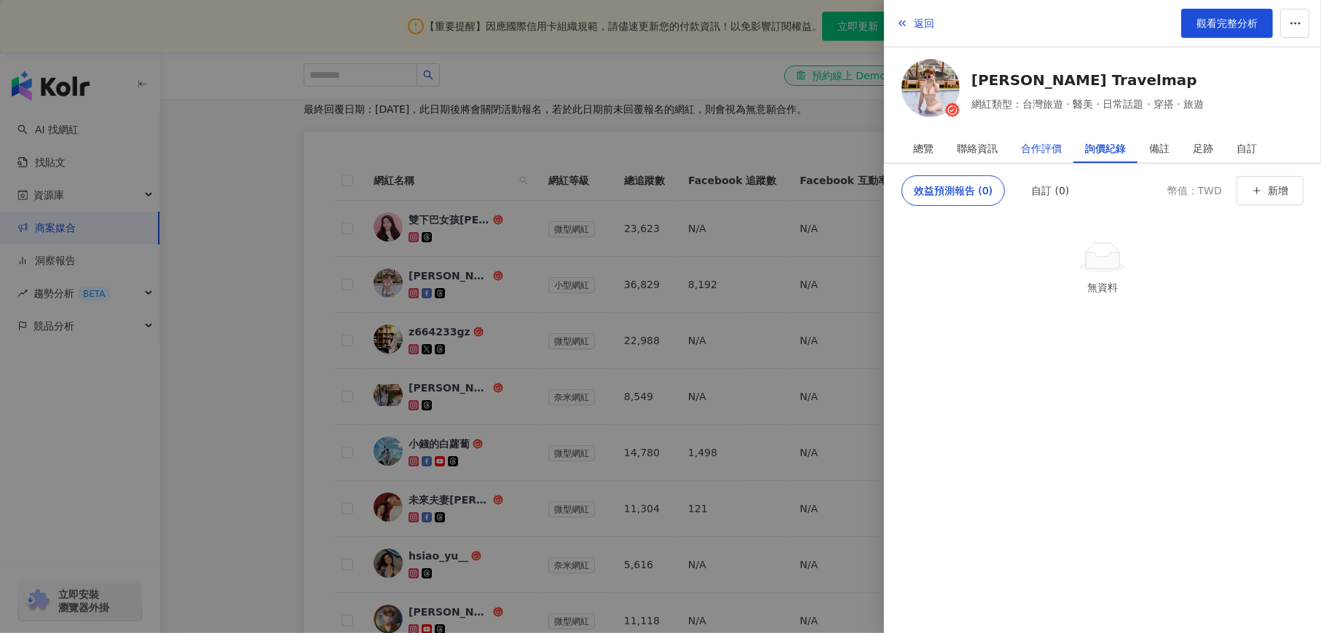
click at [1040, 149] on div "合作評價" at bounding box center [1041, 148] width 41 height 29
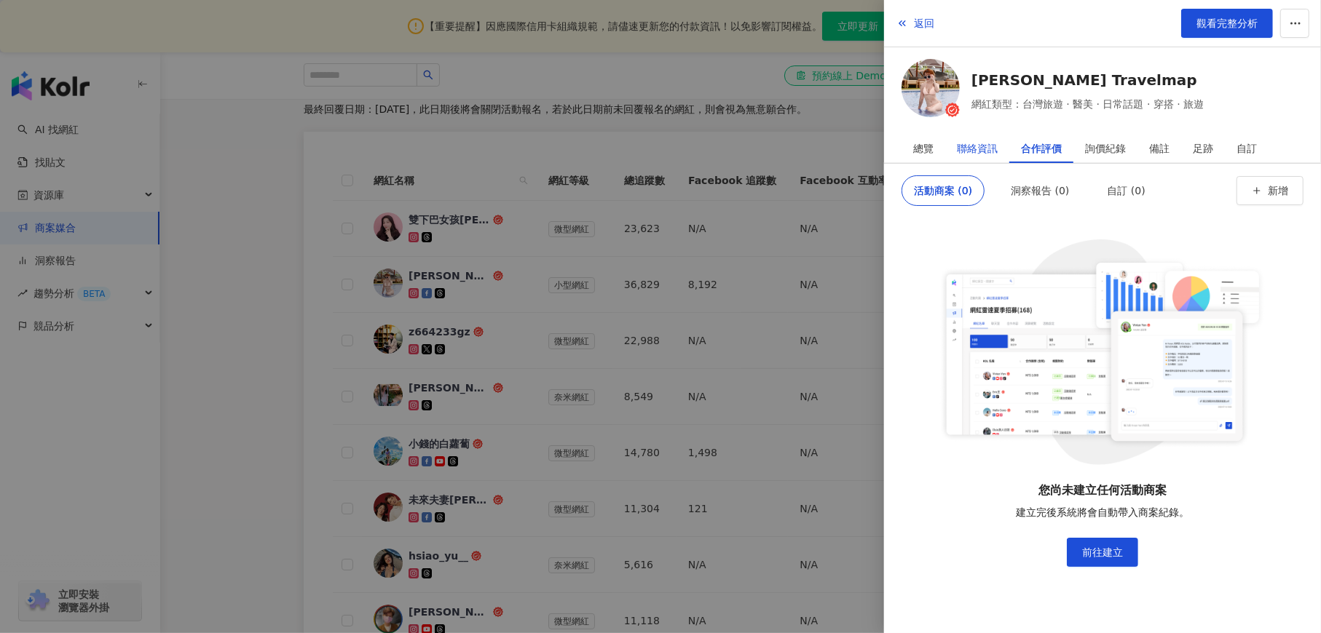
click at [978, 151] on div "聯絡資訊" at bounding box center [977, 148] width 41 height 29
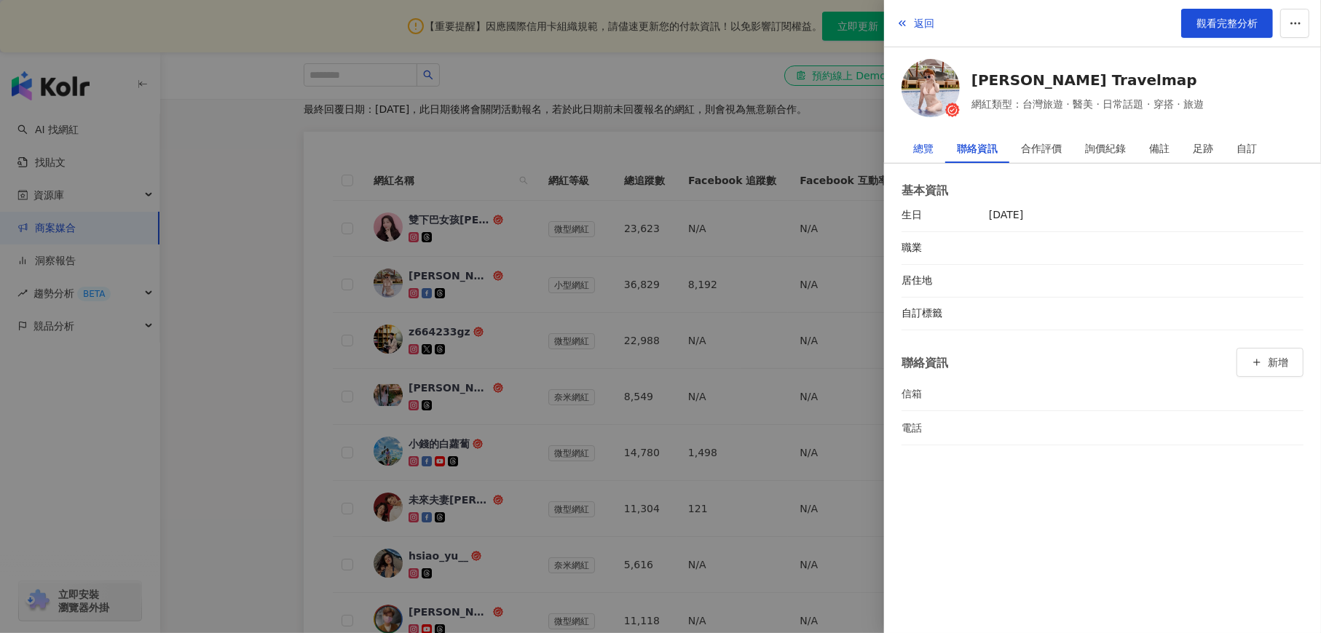
click at [925, 149] on div "總覽" at bounding box center [923, 148] width 20 height 29
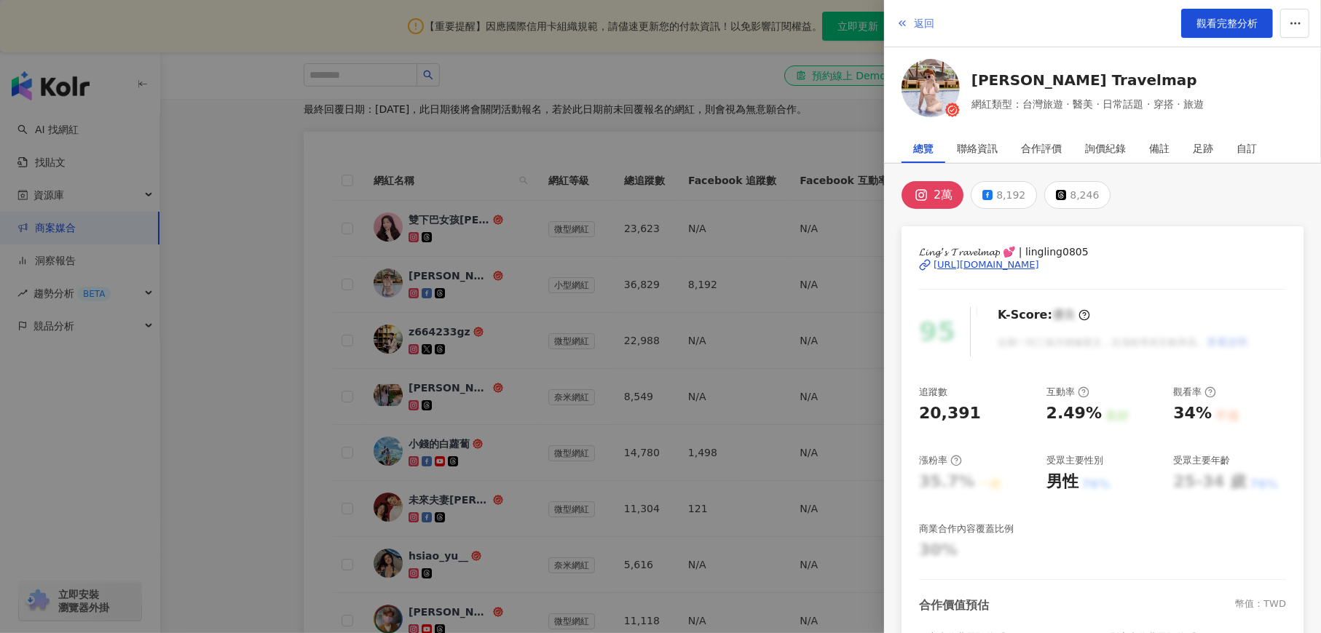
click at [903, 25] on polyline "button" at bounding box center [904, 23] width 2 height 5
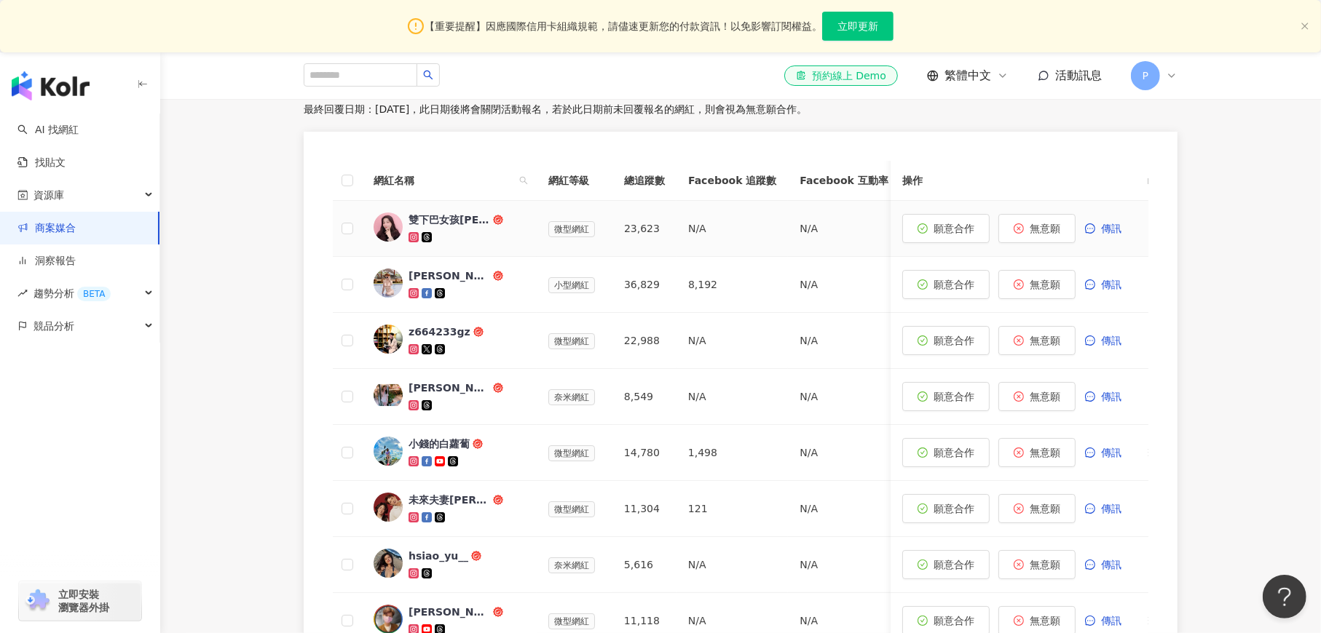
click at [391, 224] on img at bounding box center [387, 227] width 29 height 29
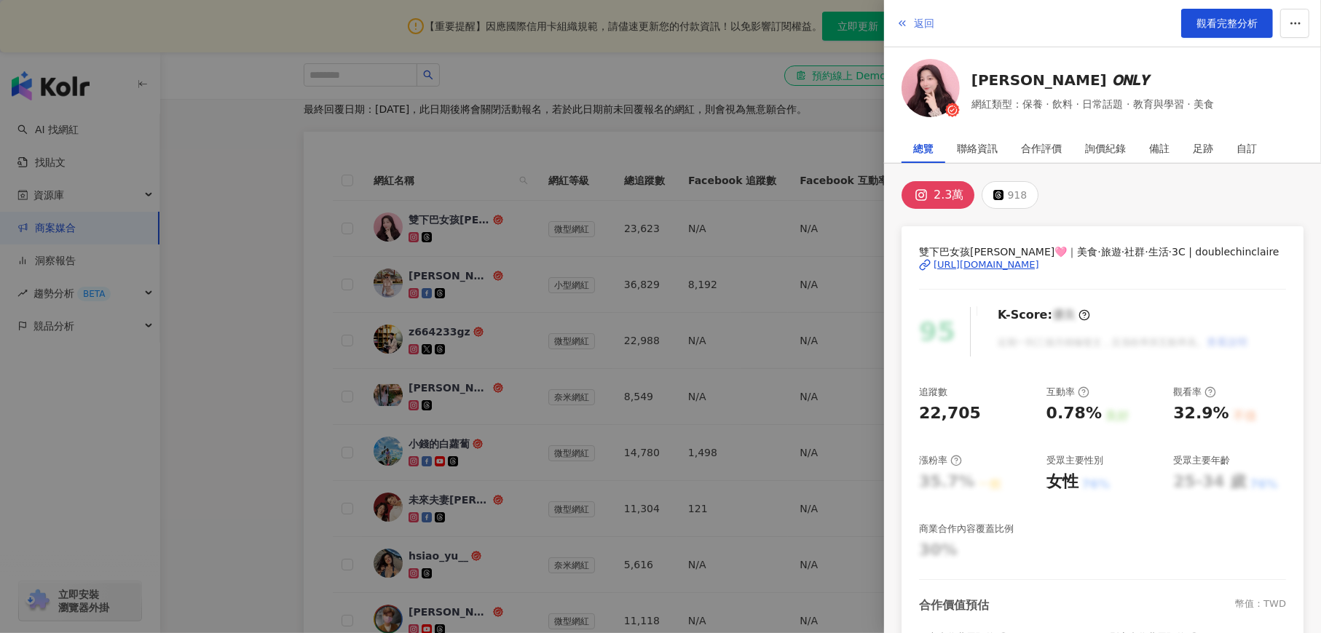
click at [925, 20] on span "返回" at bounding box center [924, 23] width 20 height 12
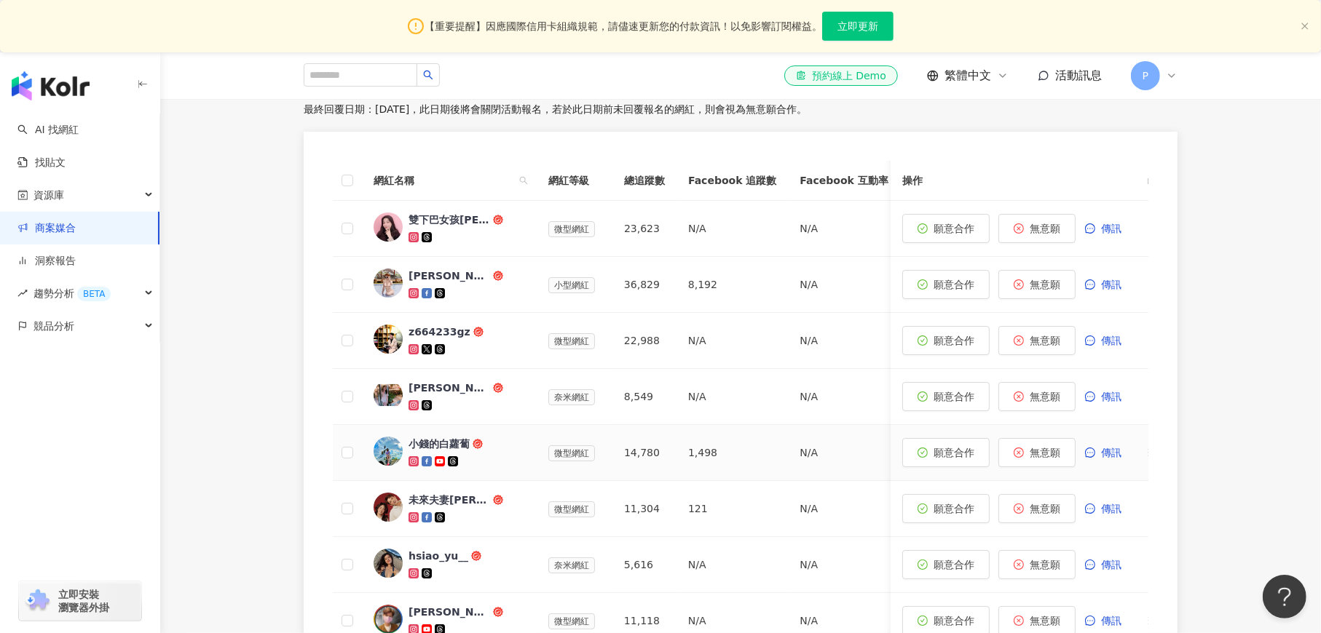
click at [389, 456] on img at bounding box center [387, 451] width 29 height 29
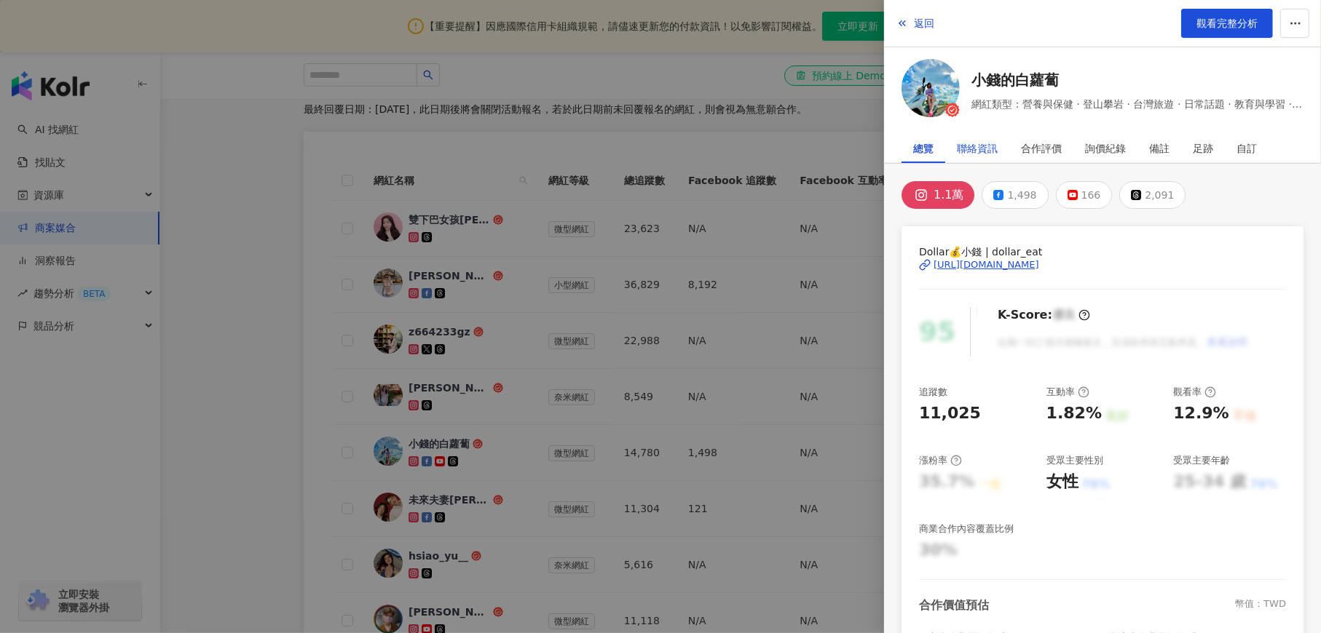
click at [992, 145] on div "聯絡資訊" at bounding box center [977, 148] width 41 height 29
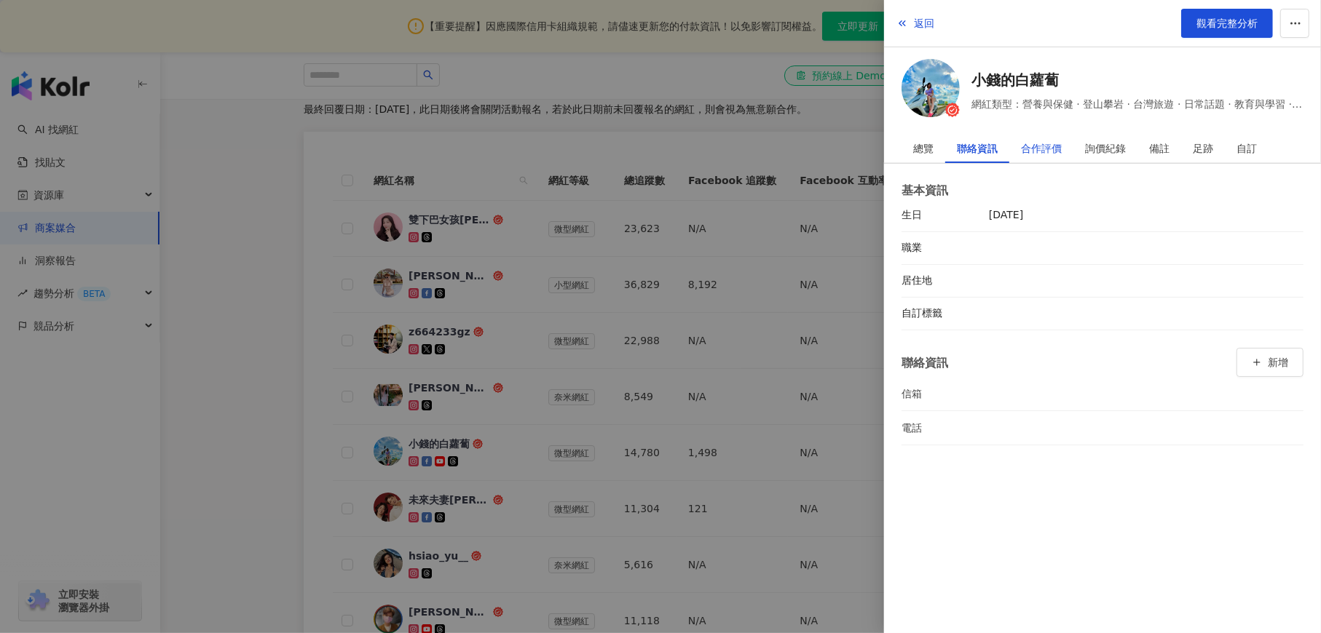
click at [1040, 149] on div "合作評價" at bounding box center [1041, 148] width 41 height 29
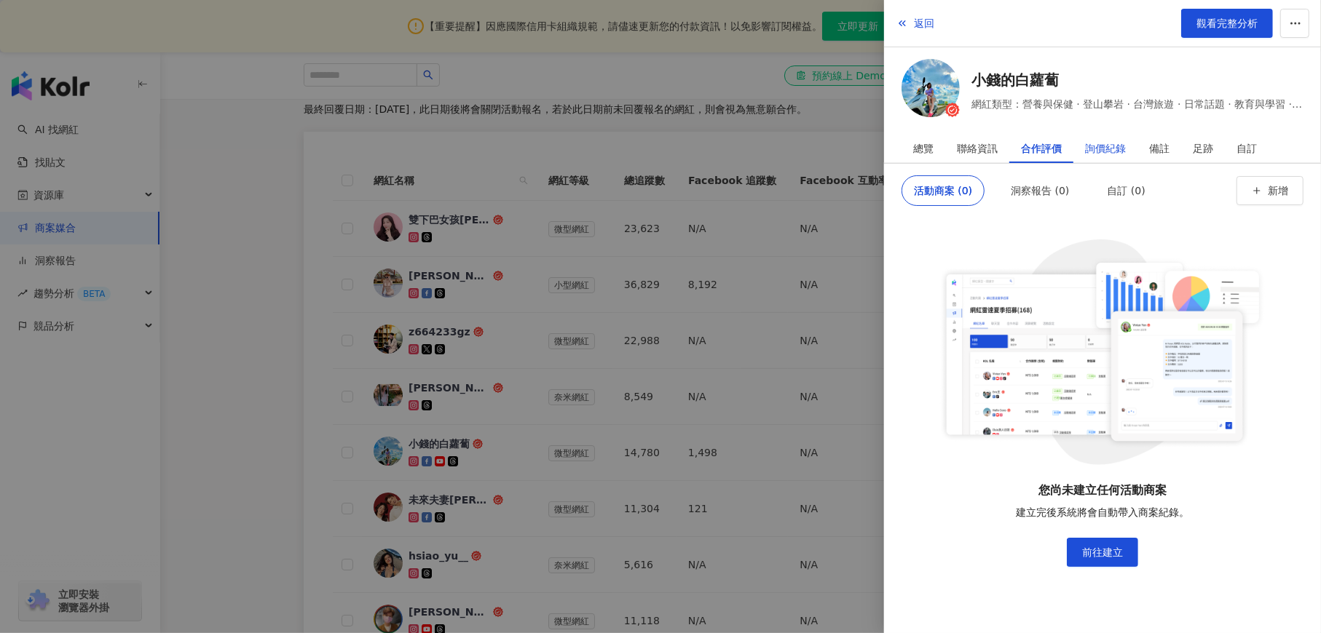
click at [1095, 149] on div "詢價紀錄" at bounding box center [1105, 148] width 41 height 29
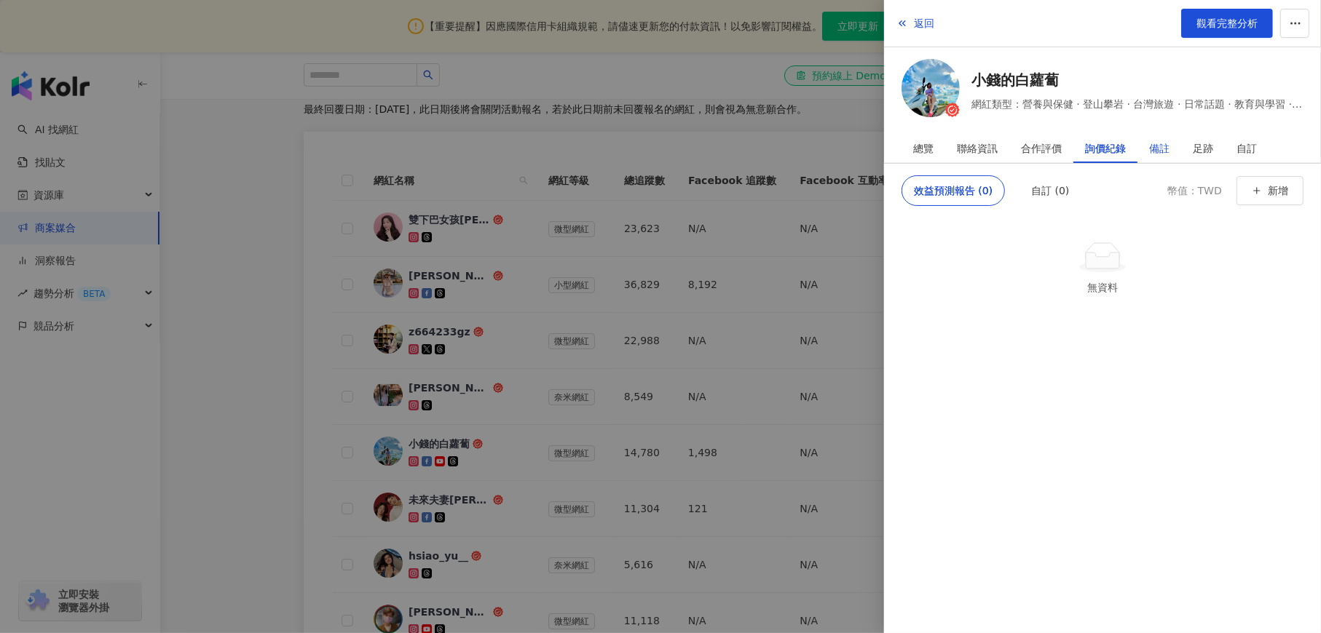
click at [1152, 152] on div "備註" at bounding box center [1159, 148] width 20 height 29
click at [910, 151] on div "總覽" at bounding box center [923, 148] width 44 height 29
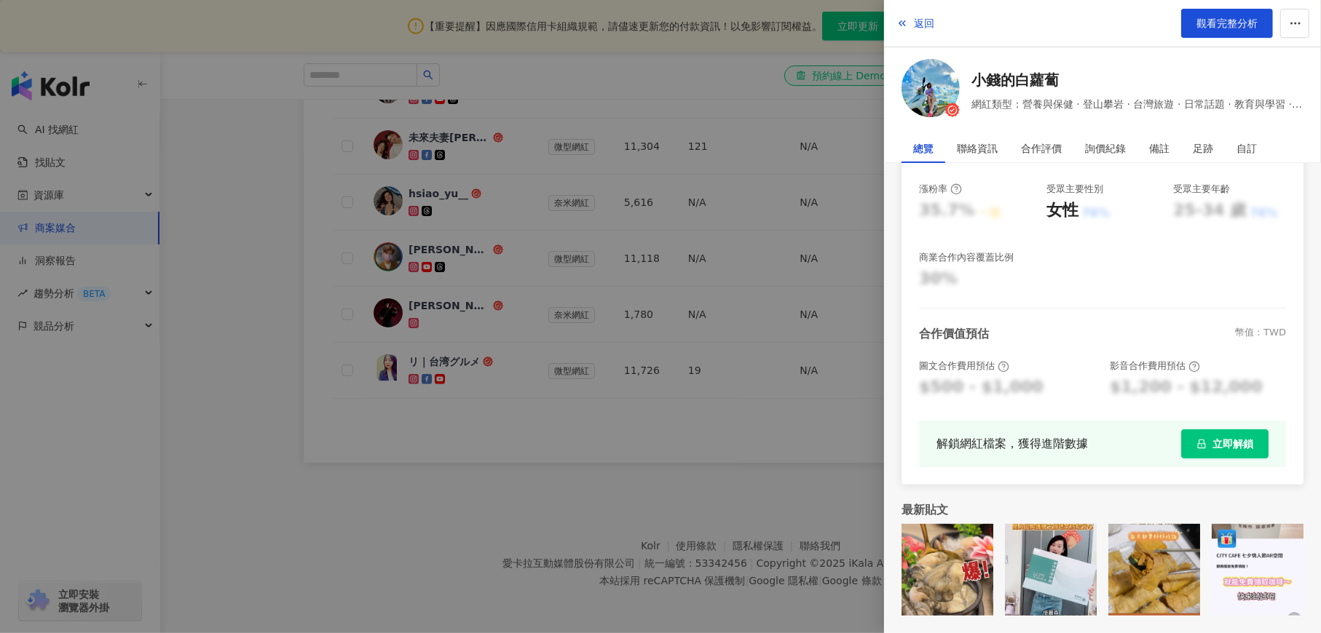
scroll to position [373, 0]
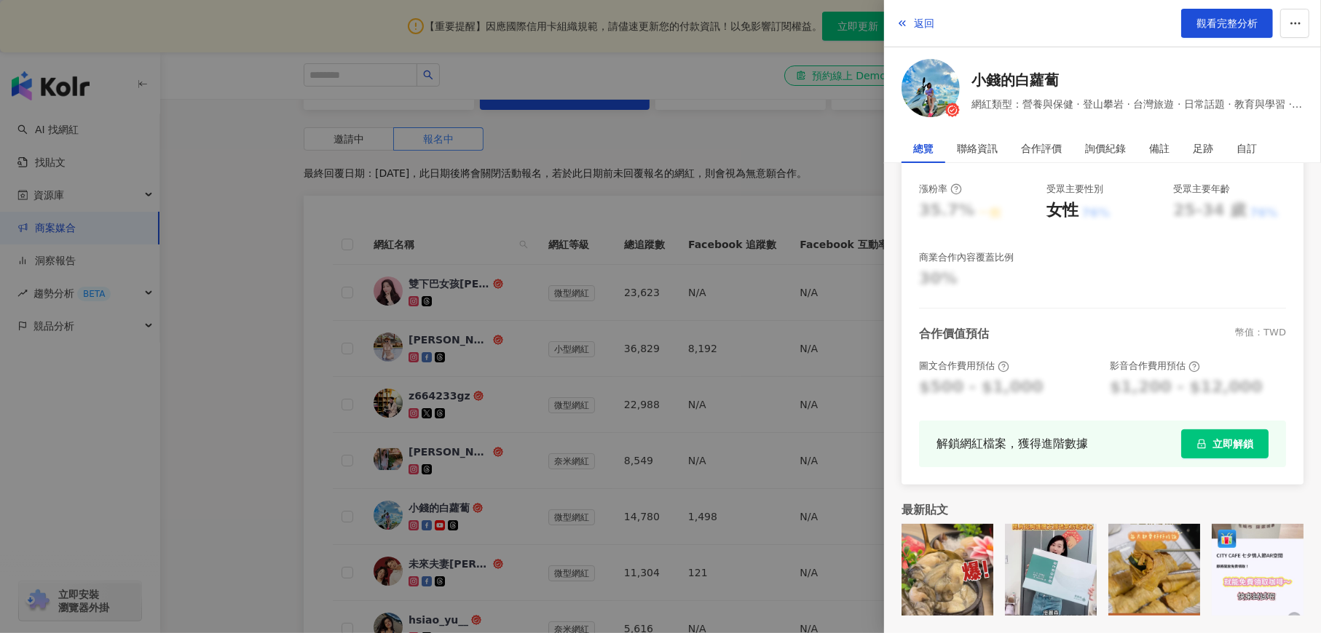
click at [222, 390] on div at bounding box center [660, 316] width 1321 height 633
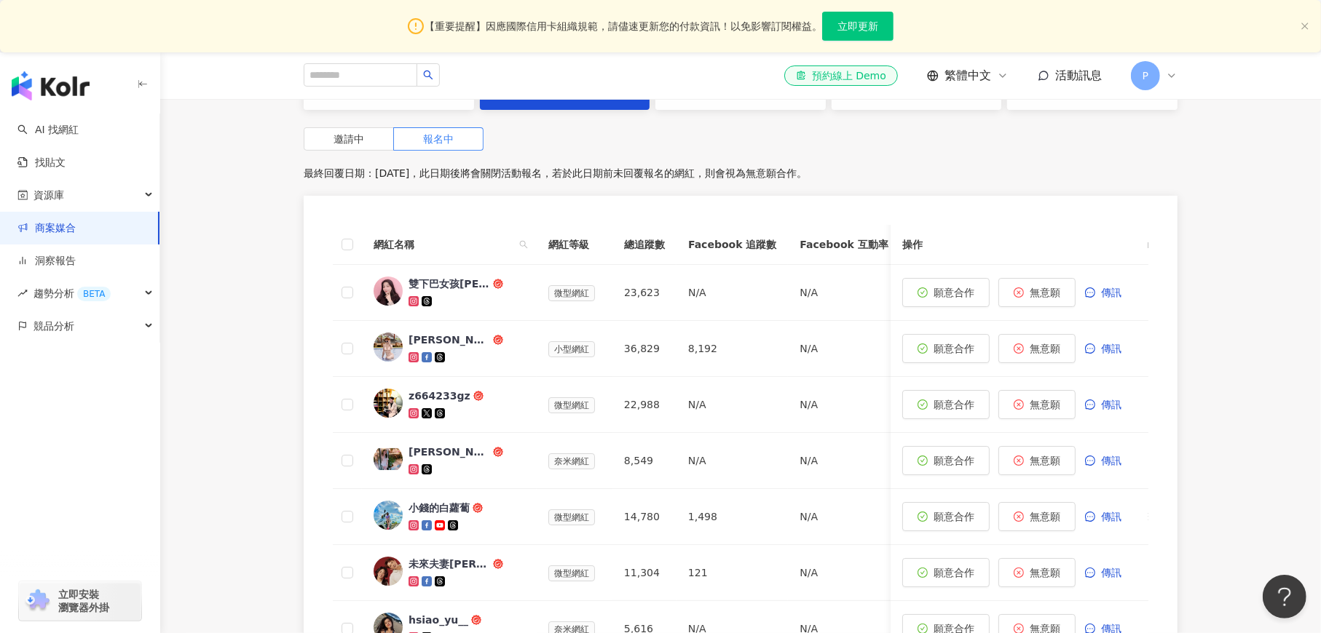
drag, startPoint x: 1286, startPoint y: 159, endPoint x: 1243, endPoint y: 96, distance: 76.5
click at [1286, 159] on div "0 待邀約 21 確認中 6 執行中 0 已結束 0 無意願/取消合作 邀請中 報名中 最終回覆日期：[DATE]，此日期後將會關閉活動報名，若於此日期前未回…" at bounding box center [740, 466] width 1160 height 863
drag, startPoint x: 1287, startPoint y: 189, endPoint x: 1093, endPoint y: 49, distance: 238.8
click at [1271, 190] on div "0 待邀約 21 確認中 6 執行中 0 已結束 0 無意願/取消合作 邀請中 報名中 最終回覆日期：[DATE]，此日期後將會關閉活動報名，若於此日期前未回…" at bounding box center [740, 466] width 1160 height 863
